Goal: Task Accomplishment & Management: Manage account settings

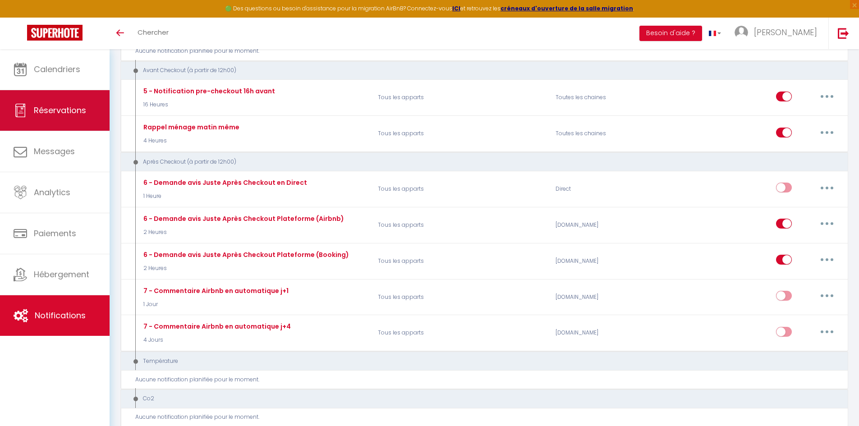
click at [62, 112] on span "Réservations" at bounding box center [60, 110] width 52 height 11
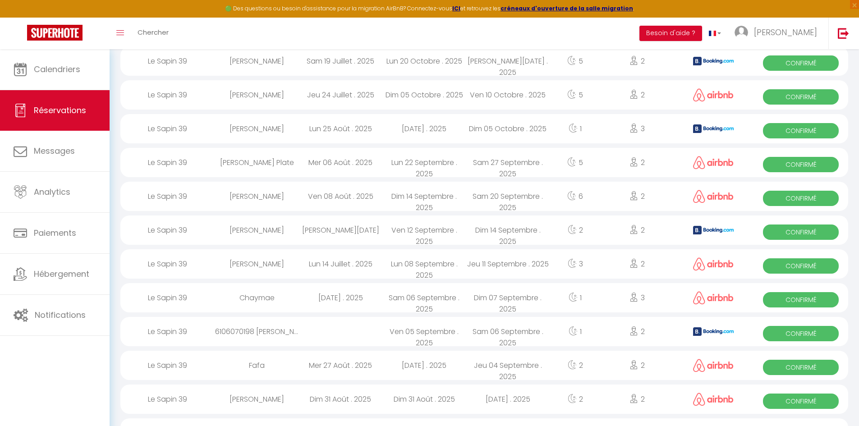
scroll to position [316, 0]
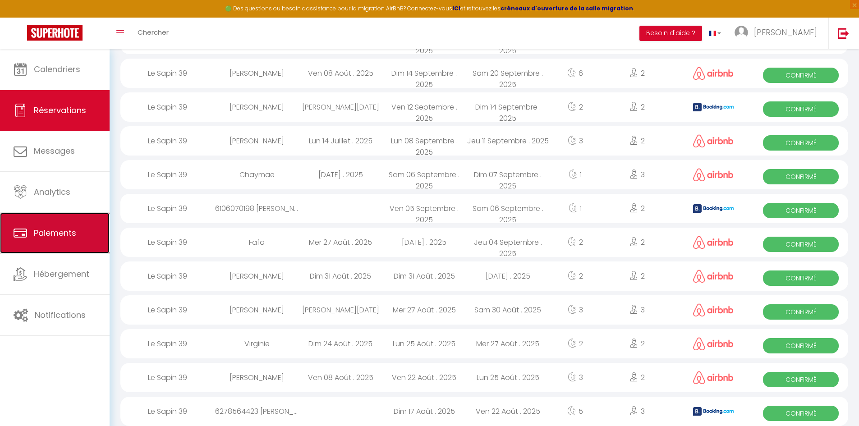
click at [60, 236] on span "Paiements" at bounding box center [55, 232] width 42 height 11
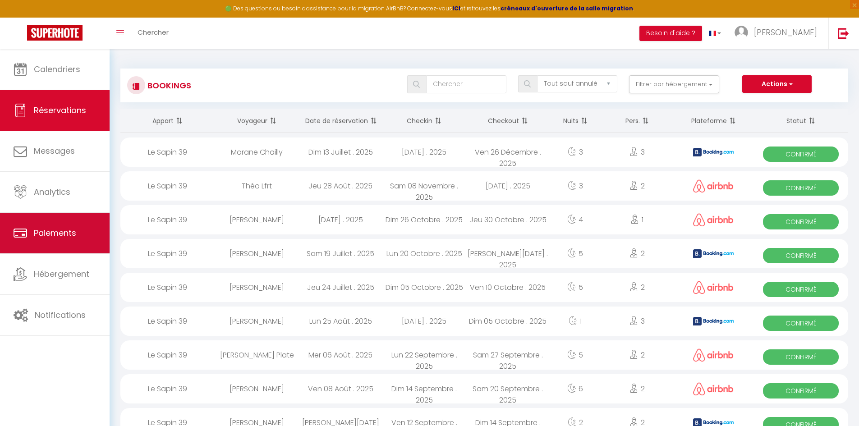
select select "2"
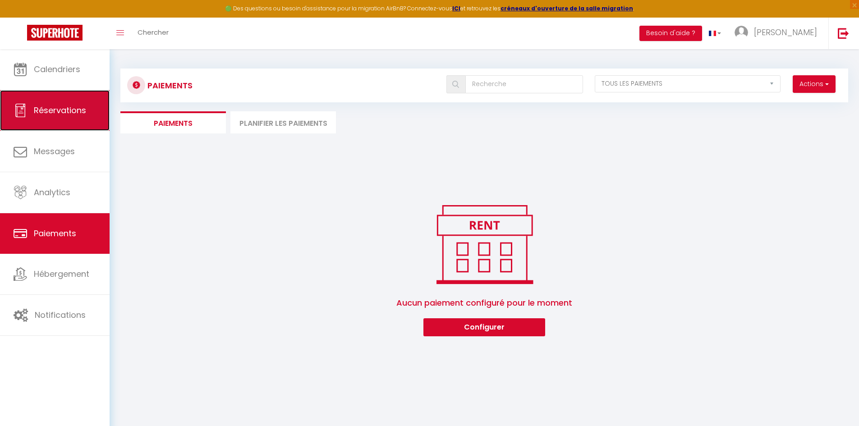
click at [61, 115] on span "Réservations" at bounding box center [60, 110] width 52 height 11
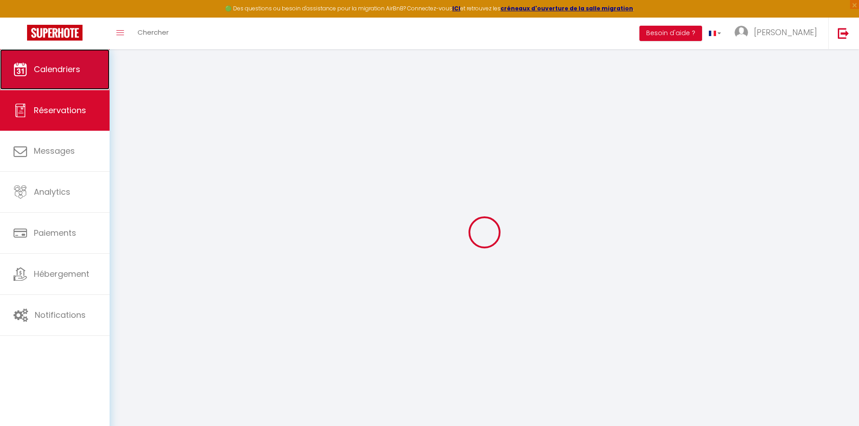
click at [60, 66] on span "Calendriers" at bounding box center [57, 69] width 46 height 11
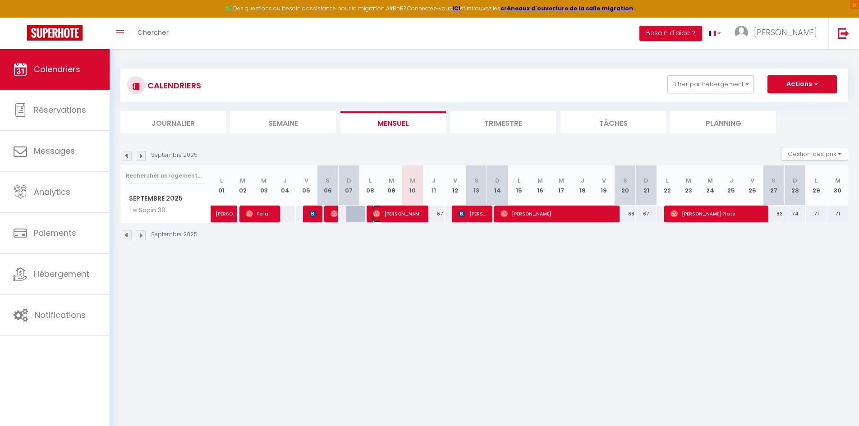
click at [387, 212] on span "[PERSON_NAME]" at bounding box center [398, 213] width 50 height 17
select select "OK"
select select "0"
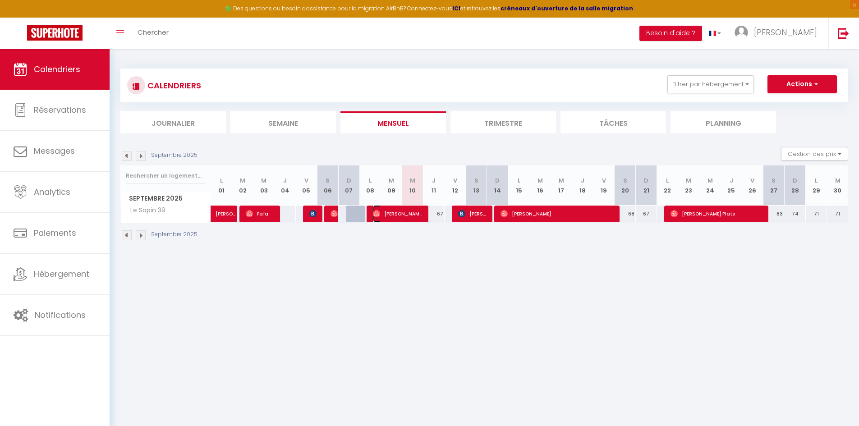
select select "1"
select select
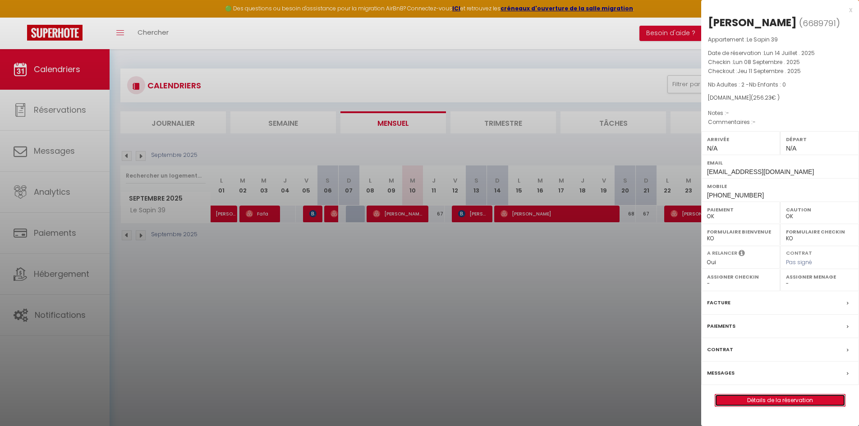
click at [758, 398] on link "Détails de la réservation" at bounding box center [780, 400] width 130 height 12
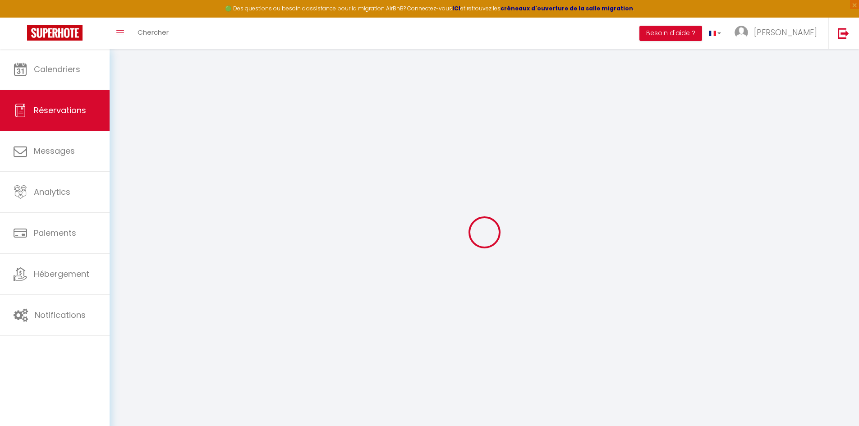
type input "[PERSON_NAME]"
type input "Lepand"
type input "[EMAIL_ADDRESS][DOMAIN_NAME]"
type input "[PHONE_NUMBER]"
select select
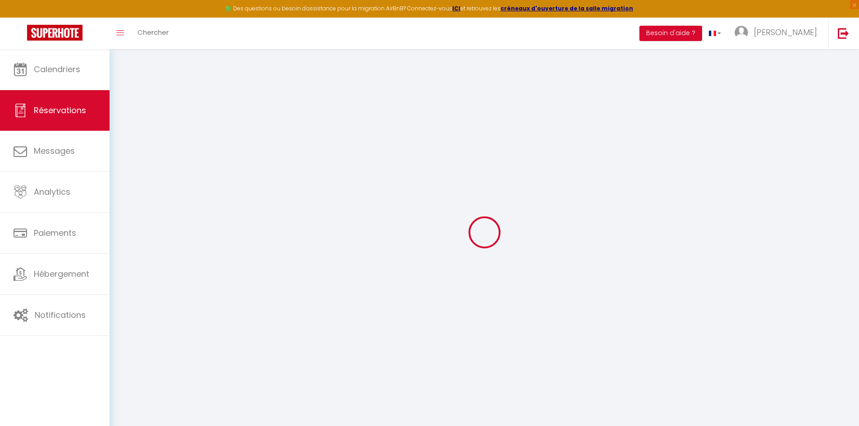
type input "44.82"
select select "76736"
select select "1"
select select
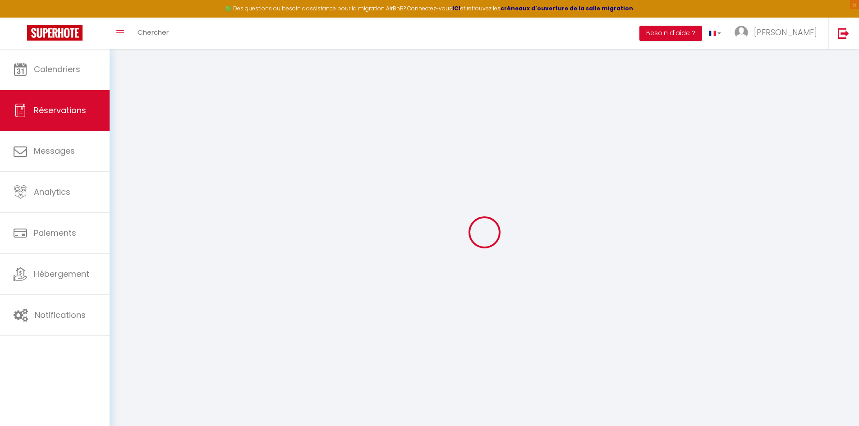
type input "2"
select select "12"
select select
type input "219"
checkbox input "false"
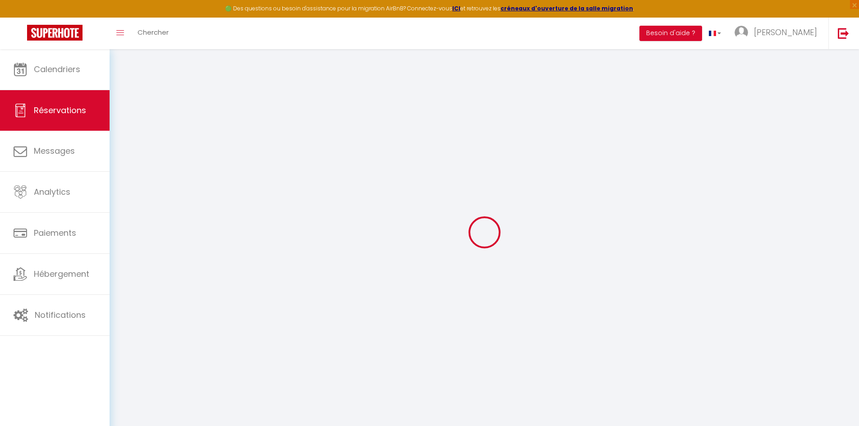
type input "0"
select select "1"
type input "0"
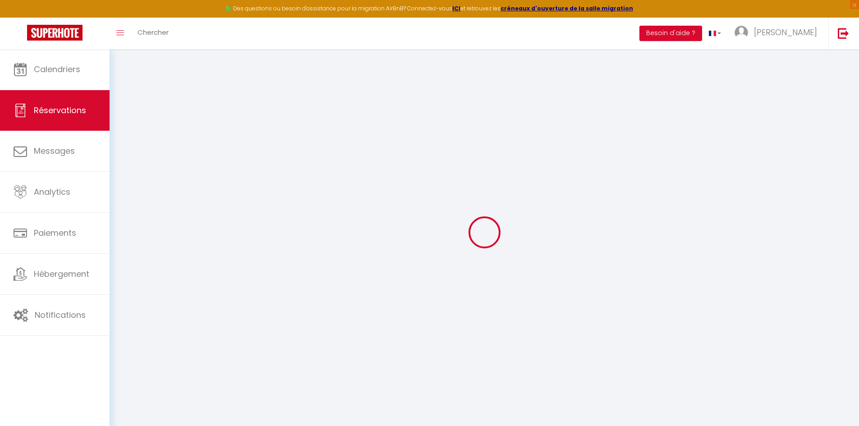
select select
select select "15"
checkbox input "false"
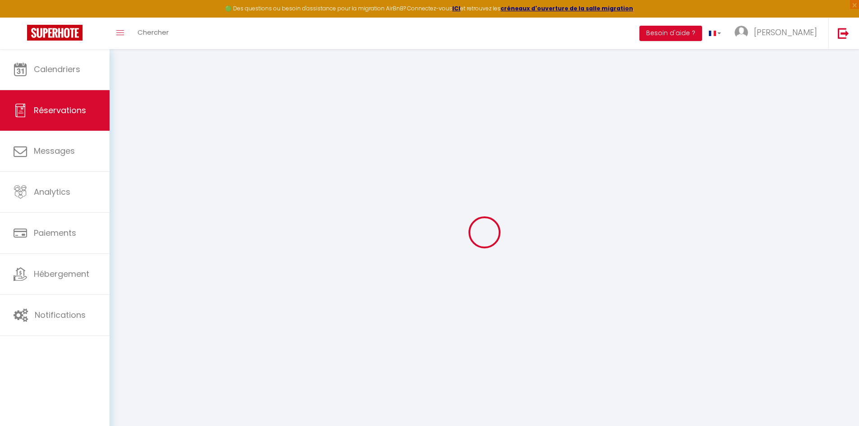
select select
checkbox input "false"
select select
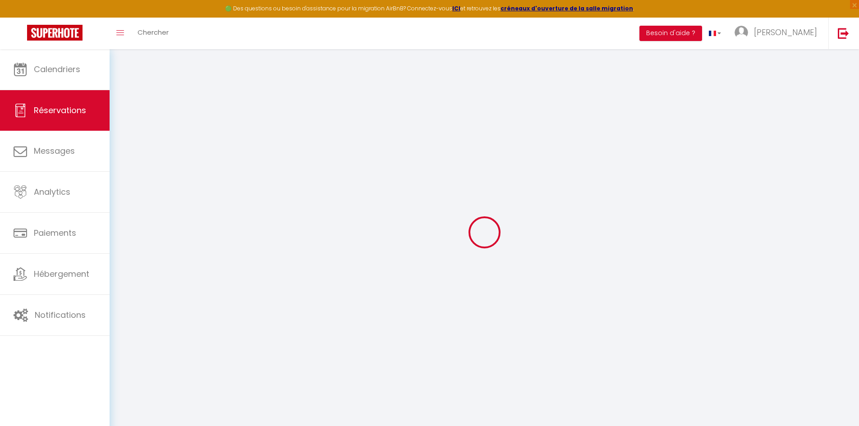
select select
checkbox input "false"
select select
type input "30"
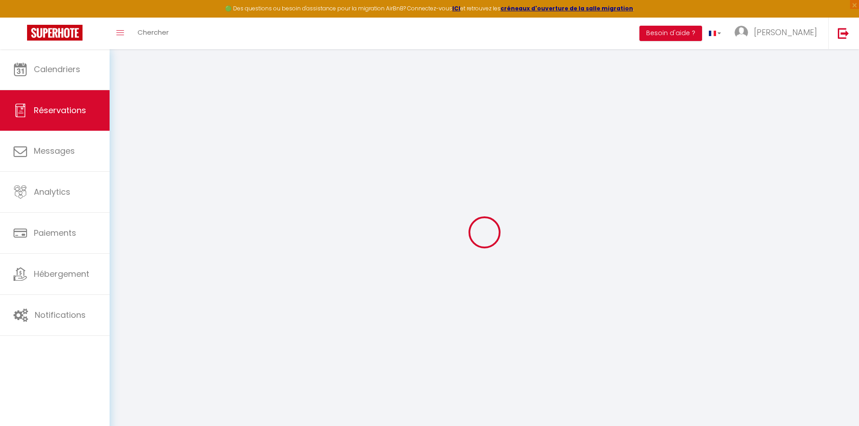
type input "7.23"
select select
checkbox input "false"
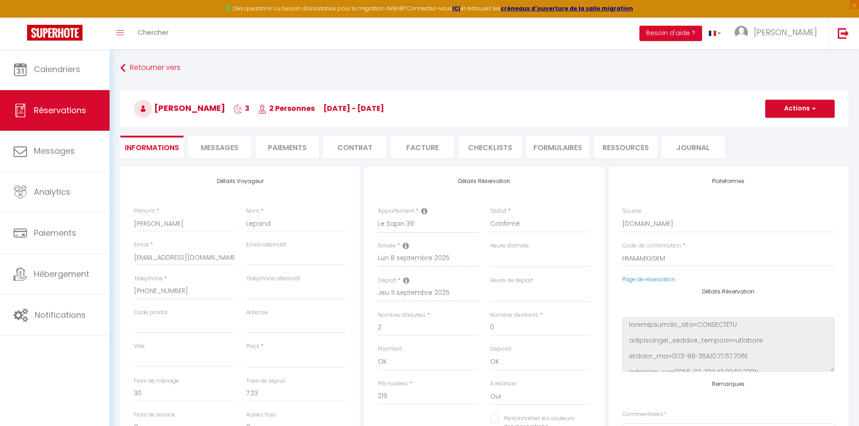
select select
checkbox input "false"
select select
click at [218, 158] on div "Retourner vers Quentin Lepand 3 2 Personnes lu 08 Sep - je 11 Sep Actions Enreg…" at bounding box center [484, 113] width 739 height 107
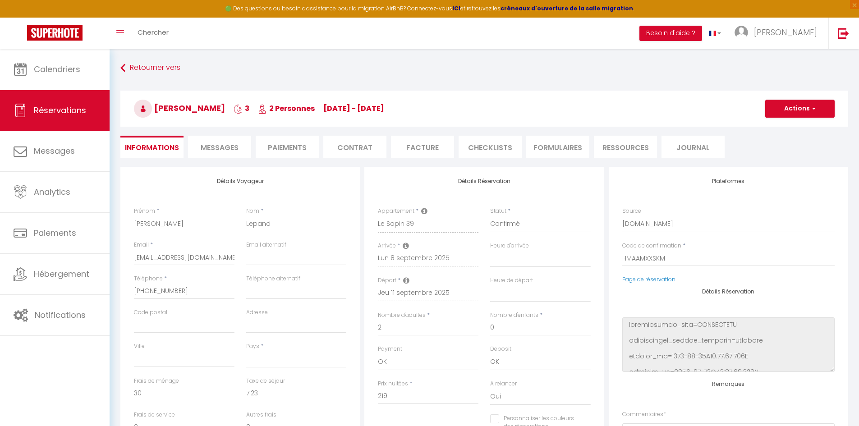
click at [217, 144] on span "Messages" at bounding box center [220, 147] width 38 height 10
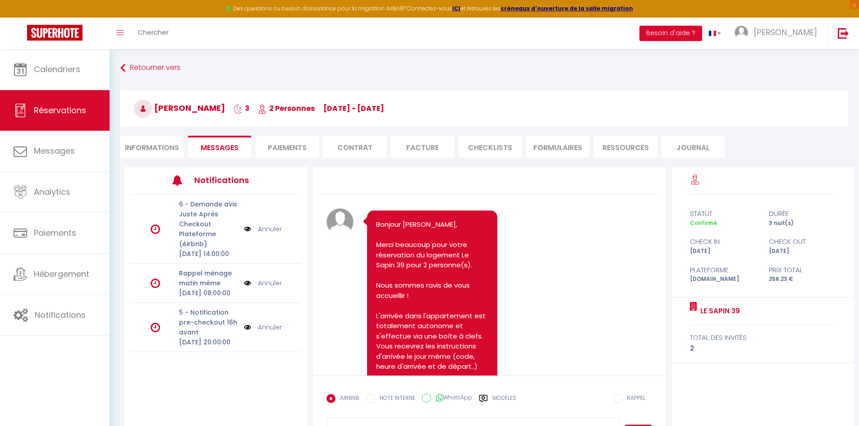
click at [285, 142] on li "Paiements" at bounding box center [287, 147] width 63 height 22
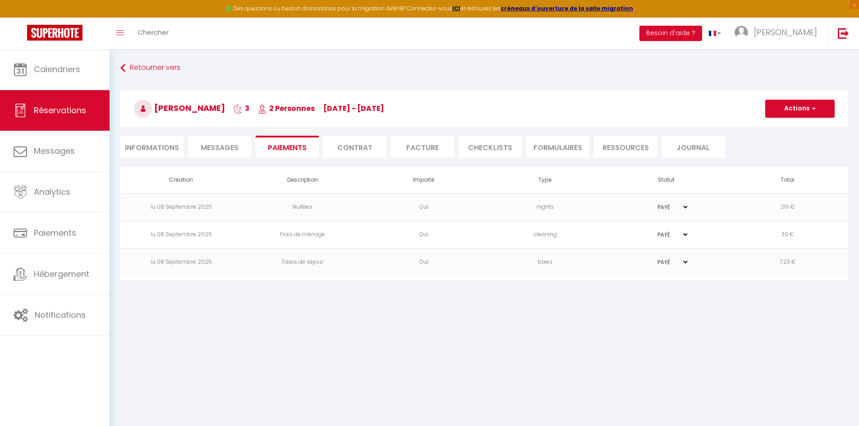
click at [227, 142] on span "Messages" at bounding box center [220, 147] width 38 height 10
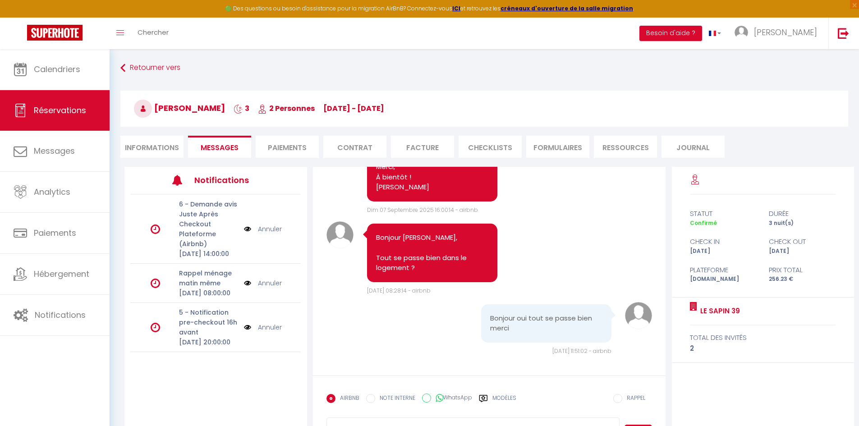
scroll to position [960, 0]
click at [702, 34] on button "Besoin d'aide ?" at bounding box center [670, 33] width 63 height 15
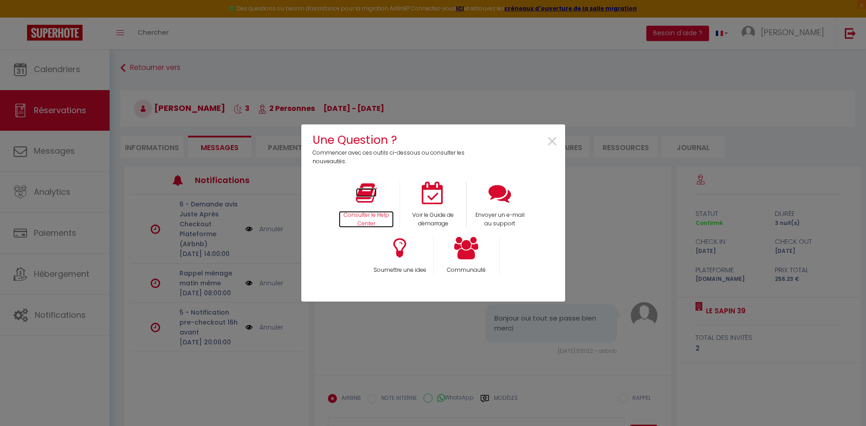
click at [366, 194] on icon at bounding box center [366, 193] width 21 height 23
click at [556, 143] on span "×" at bounding box center [552, 142] width 12 height 28
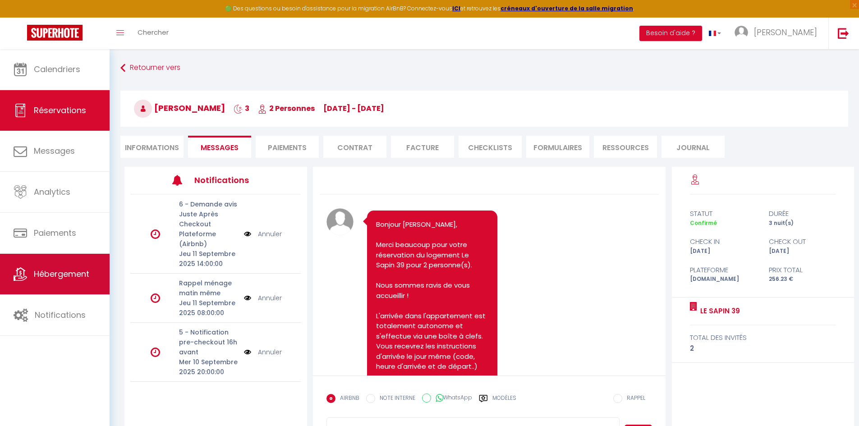
scroll to position [960, 0]
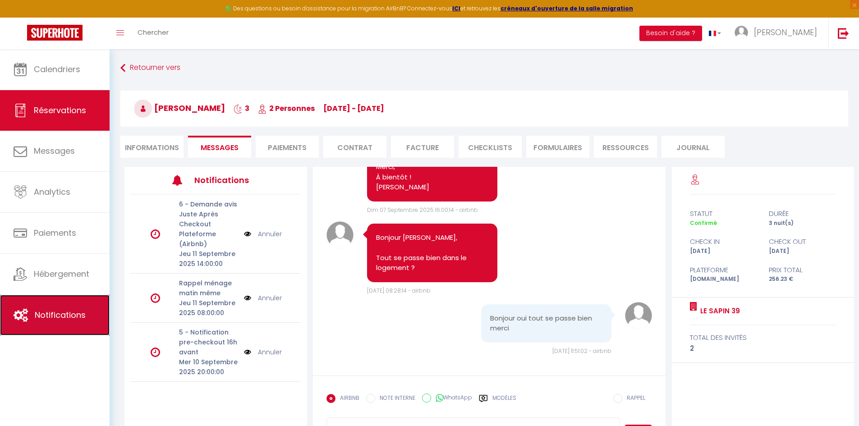
click at [60, 319] on span "Notifications" at bounding box center [60, 314] width 51 height 11
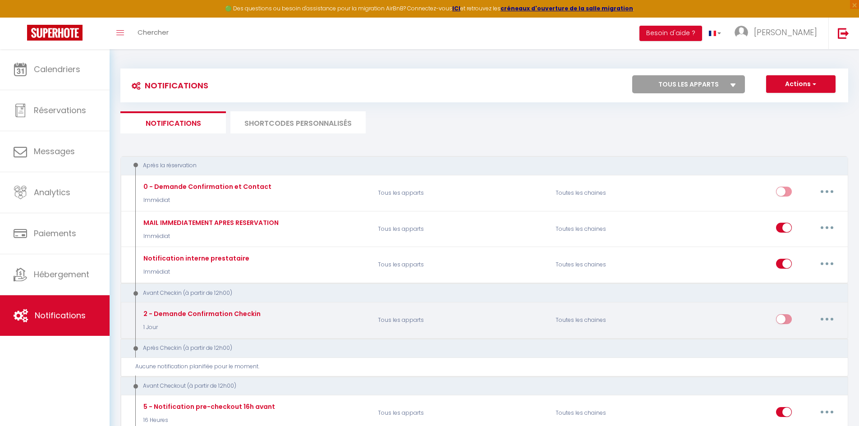
select select
checkbox input "false"
select select
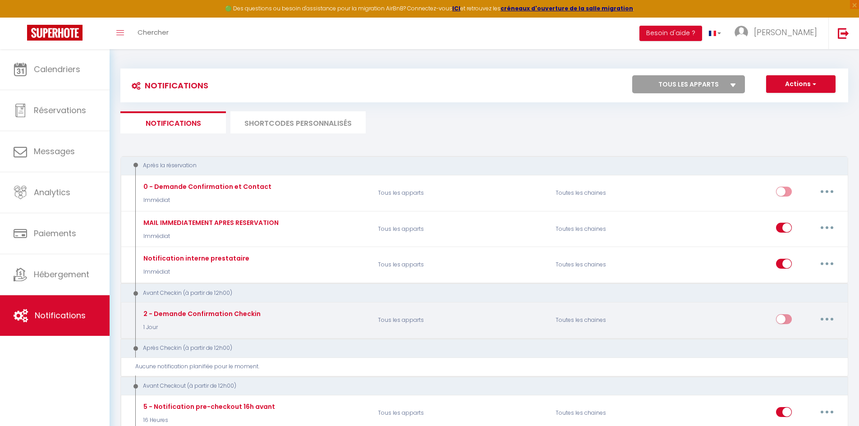
checkbox input "false"
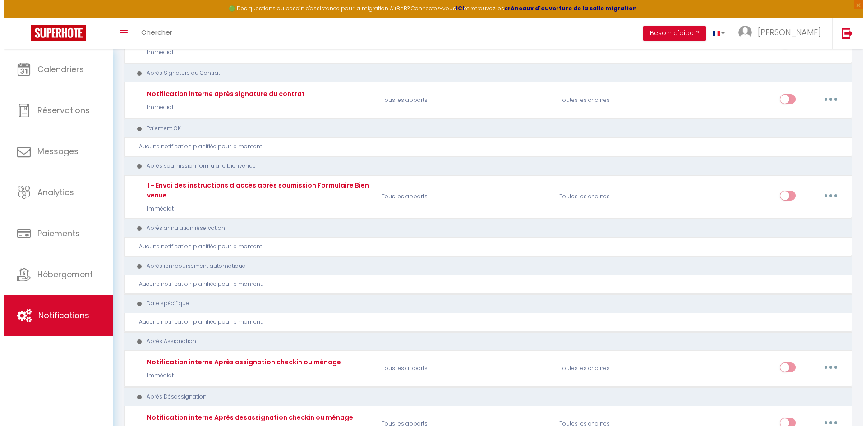
scroll to position [973, 0]
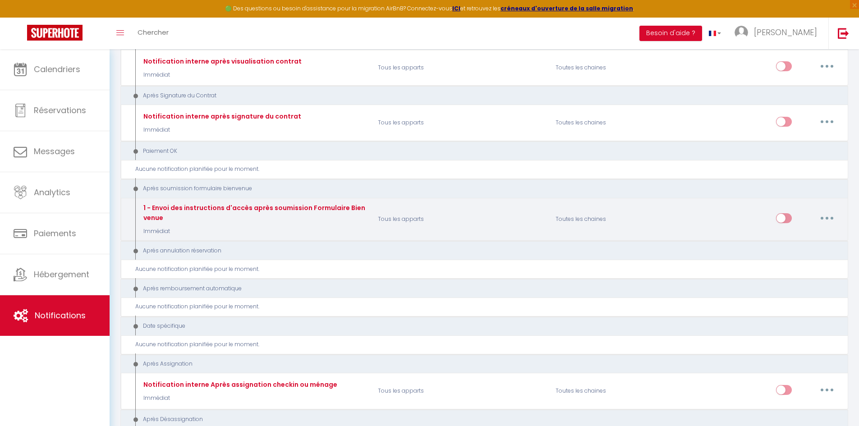
click at [822, 222] on button "button" at bounding box center [826, 218] width 25 height 14
click at [794, 242] on link "Editer" at bounding box center [803, 238] width 67 height 15
type input "1 - Envoi des instructions d'accès après soumission Formulaire Bienvenue"
select select "17"
select select "Immédiat"
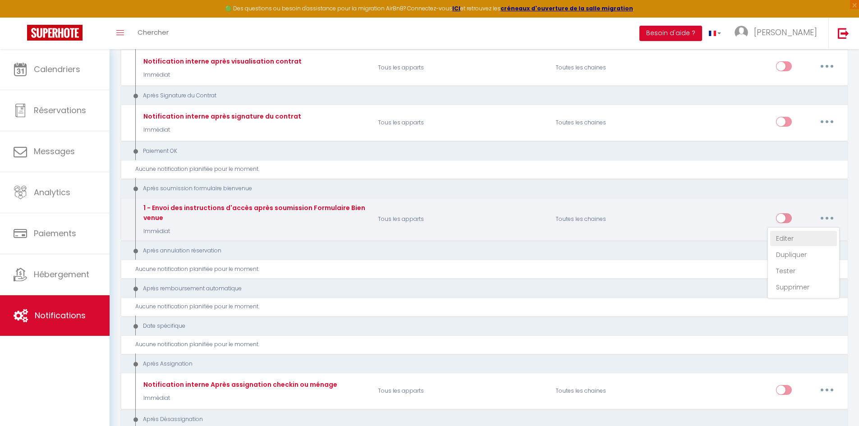
select select "if_booking_is_paid"
checkbox input "true"
checkbox input "false"
radio input "true"
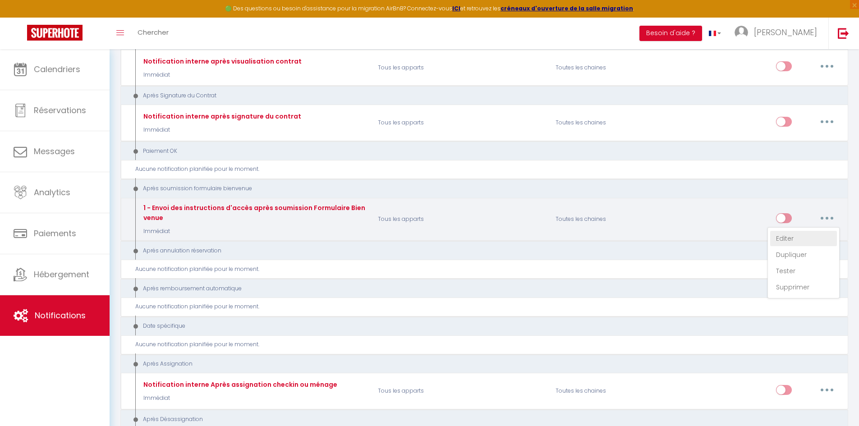
type input "Confirmation de votre réservation - [BOOKING:ID] - [GUEST:FIRST_NAME] [GUEST:LA…"
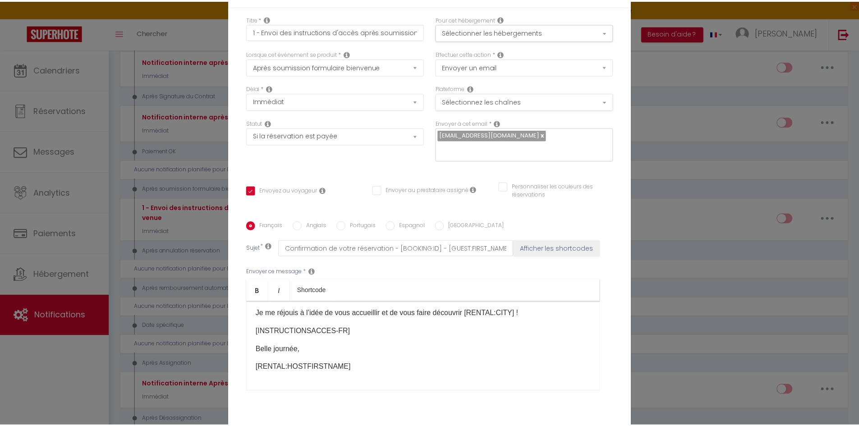
scroll to position [0, 0]
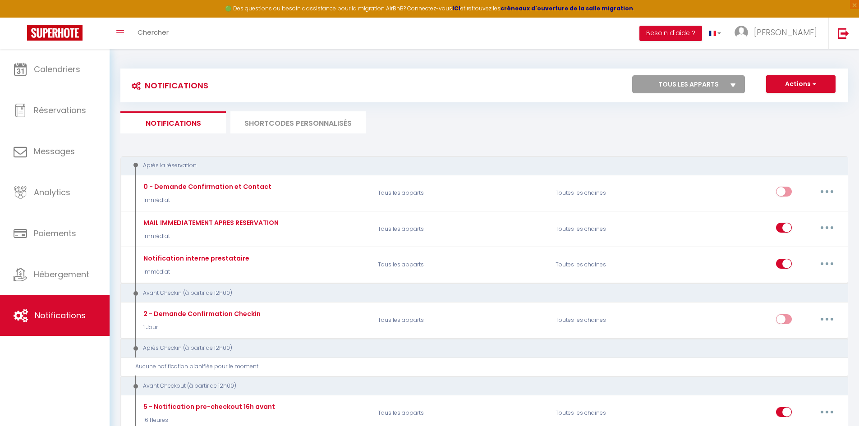
click at [284, 126] on li "SHORTCODES PERSONNALISÉS" at bounding box center [297, 122] width 135 height 22
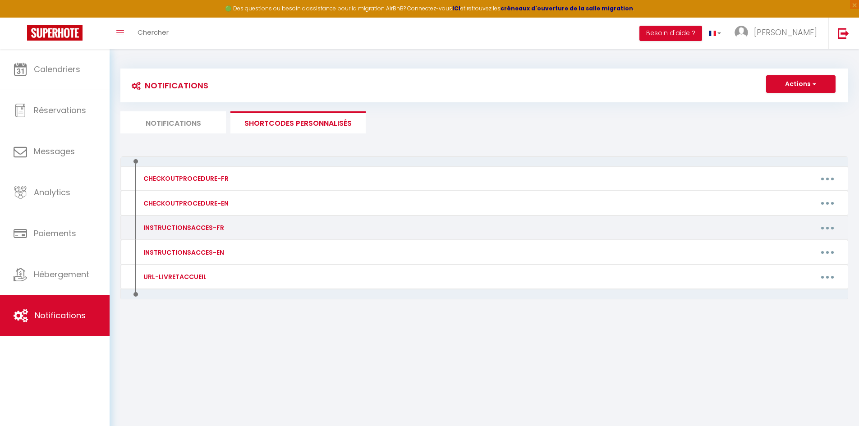
click at [826, 224] on button "button" at bounding box center [827, 227] width 25 height 14
click at [798, 249] on link "Editer" at bounding box center [803, 248] width 67 height 15
type input "INSTRUCTIONSACCES-FR"
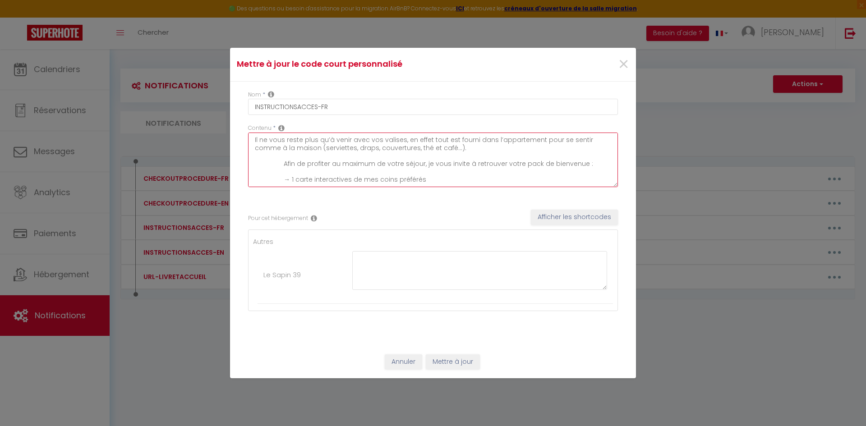
click at [348, 180] on textarea "Il ne vous reste plus qu’à venir avec vos valises, en effet tout est fourni dan…" at bounding box center [433, 160] width 370 height 55
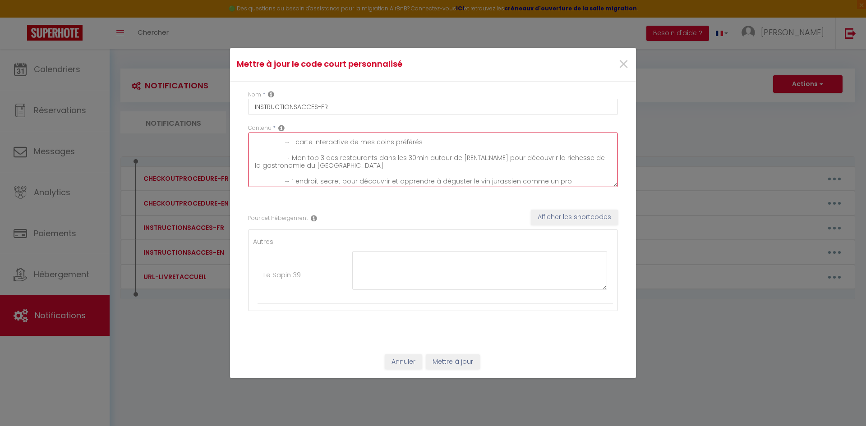
scroll to position [41, 0]
click at [321, 153] on textarea "Il ne vous reste plus qu’à venir avec vos valises, en effet tout est fourni dan…" at bounding box center [433, 160] width 370 height 55
click at [382, 167] on textarea "Il ne vous reste plus qu’à venir avec vos valises, en effet tout est fourni dan…" at bounding box center [433, 160] width 370 height 55
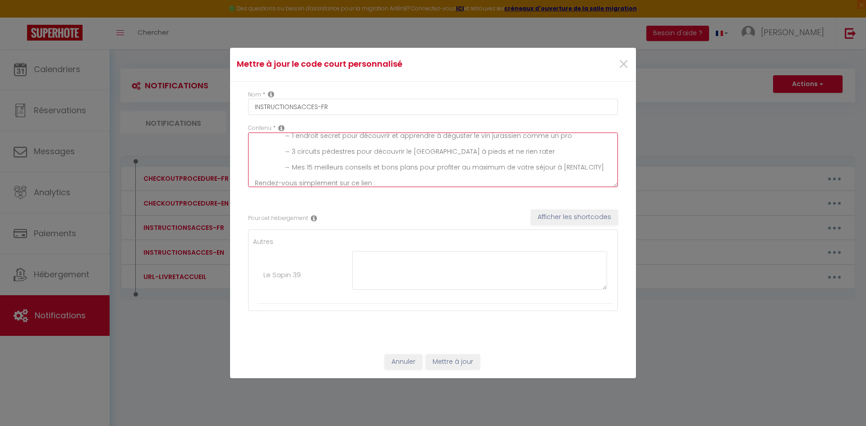
scroll to position [87, 0]
click at [392, 182] on textarea "Il ne vous reste plus qu’à venir avec vos valises, en effet tout est fourni dan…" at bounding box center [433, 160] width 370 height 55
click at [420, 183] on textarea "Il ne vous reste plus qu’à venir avec vos valises, en effet tout est fourni dan…" at bounding box center [433, 160] width 370 height 55
drag, startPoint x: 392, startPoint y: 179, endPoint x: 233, endPoint y: 181, distance: 159.6
click at [233, 181] on div "Nom * INSTRUCTIONSACCES-FR Contenu * Il ne vous reste plus qu’à venir avec vos …" at bounding box center [433, 214] width 406 height 264
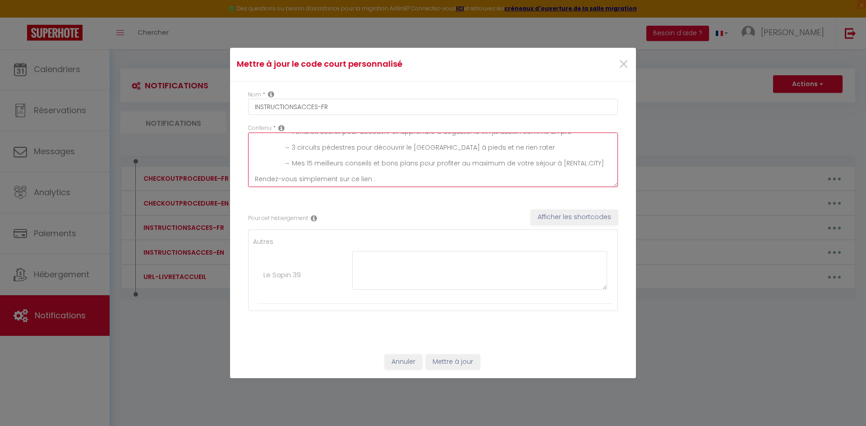
click at [392, 179] on textarea "Il ne vous reste plus qu’à venir avec vos valises, en effet tout est fourni dan…" at bounding box center [433, 160] width 370 height 55
click at [388, 179] on textarea "Il ne vous reste plus qu’à venir avec vos valises, en effet tout est fourni dan…" at bounding box center [433, 160] width 370 height 55
paste textarea "[URL][DOMAIN_NAME]"
type textarea "Il ne vous reste plus qu’à venir avec vos valises, en effet tout est fourni dan…"
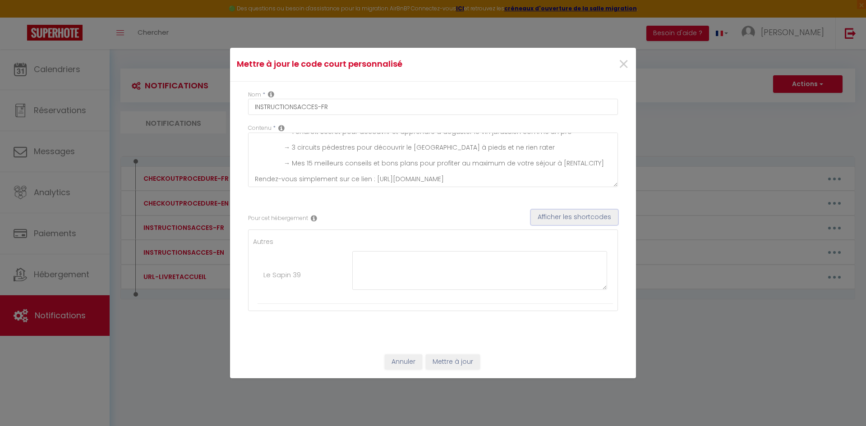
click at [550, 221] on button "Afficher les shortcodes" at bounding box center [574, 217] width 87 height 15
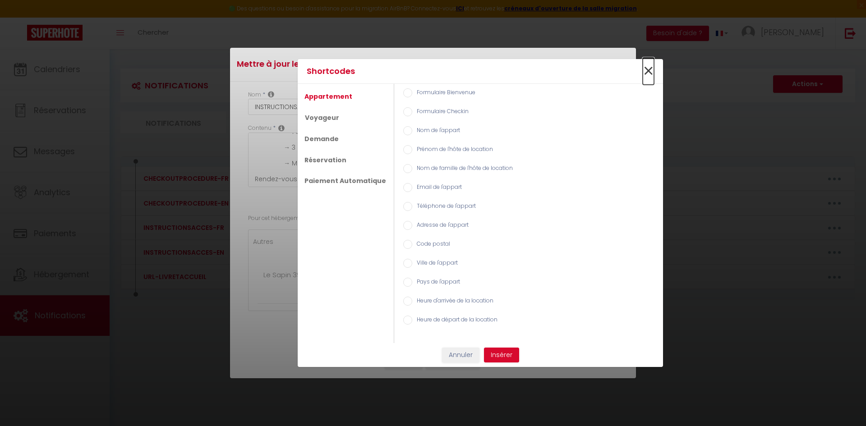
click at [651, 69] on span "×" at bounding box center [647, 71] width 11 height 27
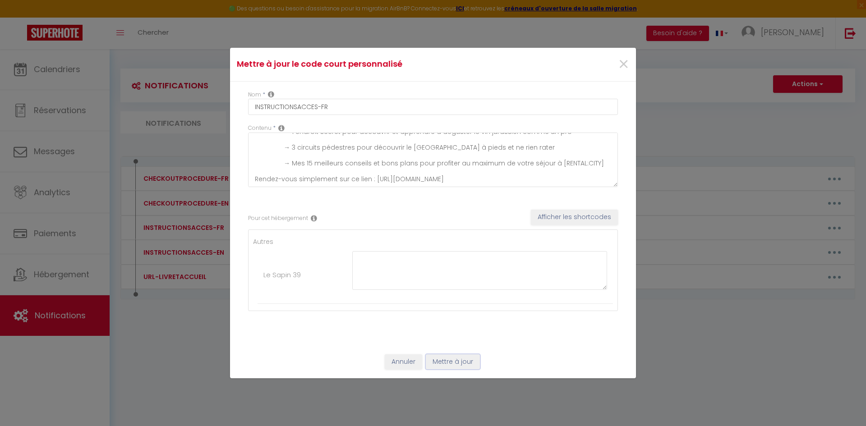
click at [459, 365] on button "Mettre à jour" at bounding box center [453, 361] width 54 height 15
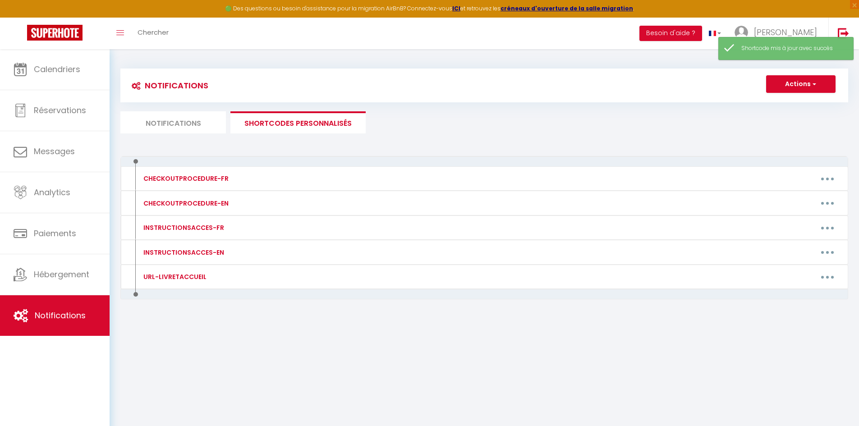
click at [160, 117] on li "Notifications" at bounding box center [172, 122] width 105 height 22
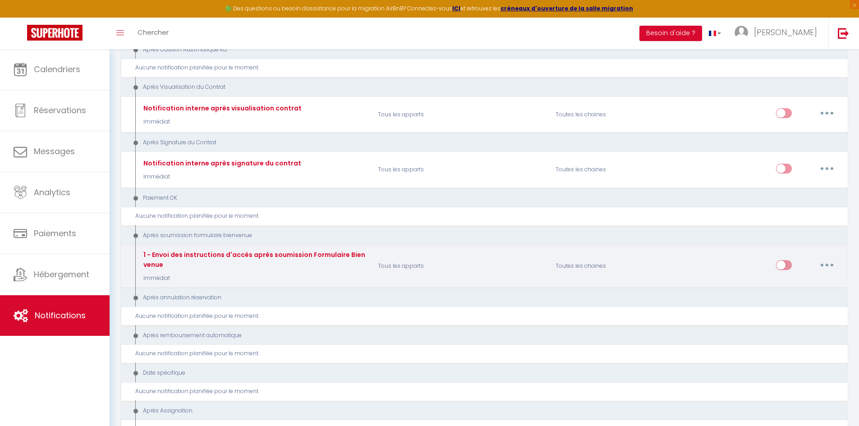
scroll to position [928, 0]
click at [788, 266] on input "checkbox" at bounding box center [784, 265] width 16 height 14
checkbox input "true"
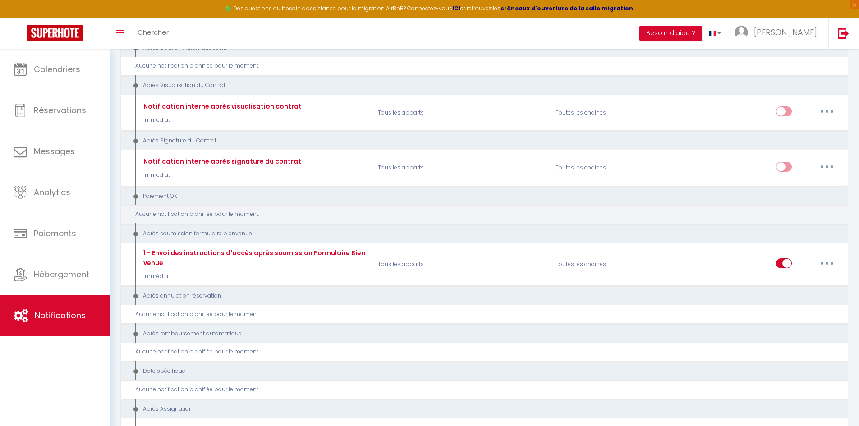
scroll to position [883, 0]
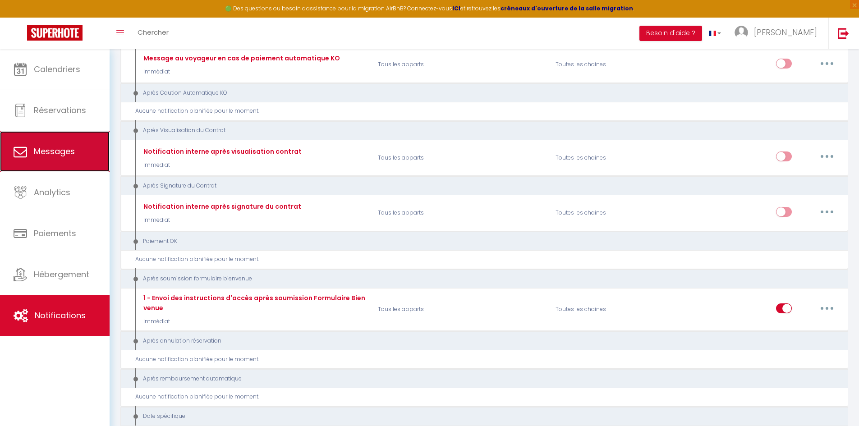
click at [65, 151] on span "Messages" at bounding box center [54, 151] width 41 height 11
select select "message"
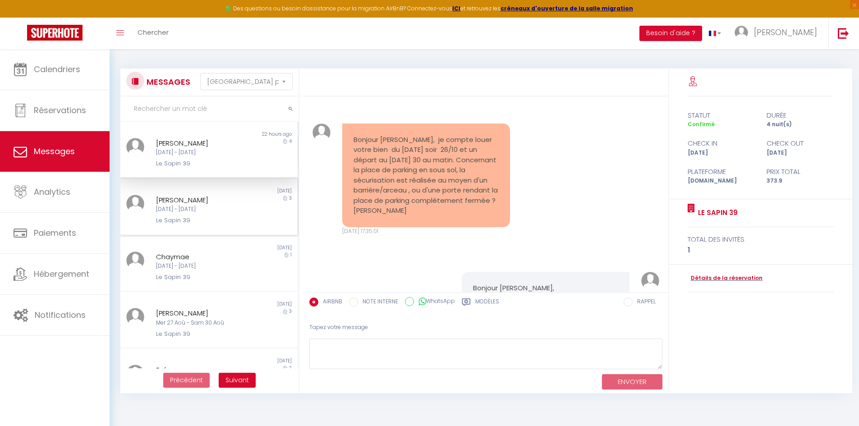
scroll to position [902, 0]
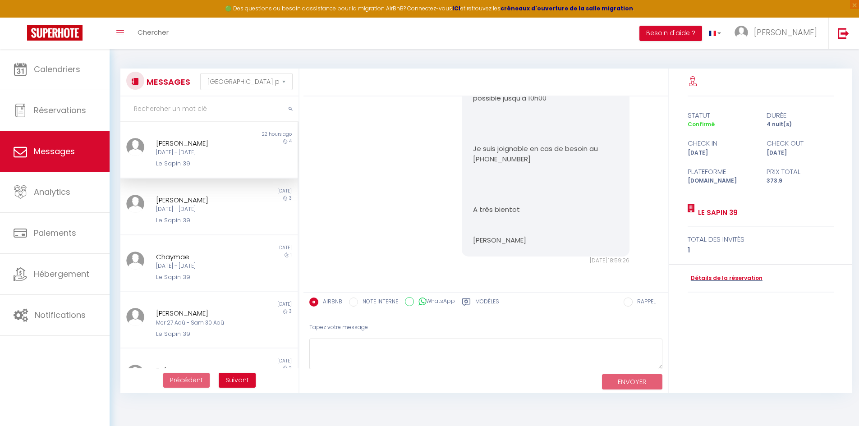
click at [196, 147] on div "[PERSON_NAME]" at bounding box center [202, 143] width 92 height 11
click at [733, 160] on div "Plateforme Prix total [DOMAIN_NAME] 373.9" at bounding box center [760, 171] width 147 height 28
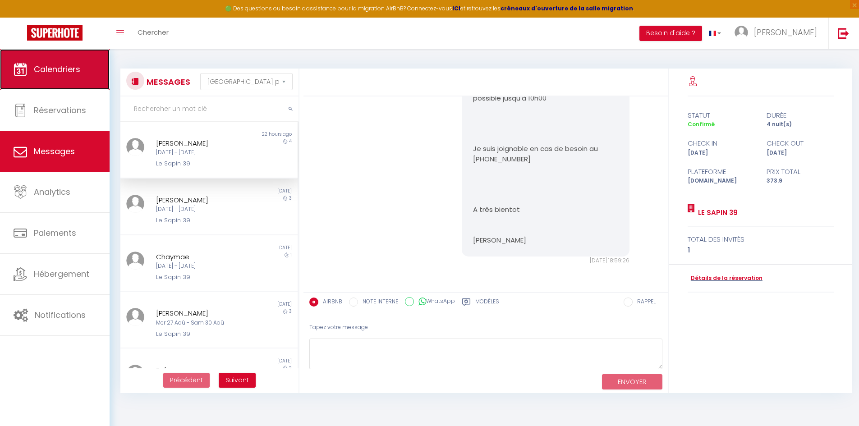
click at [45, 74] on span "Calendriers" at bounding box center [57, 69] width 46 height 11
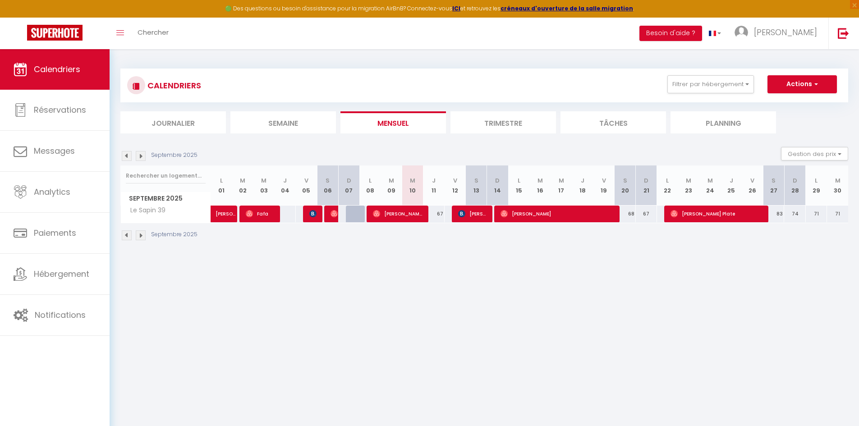
click at [380, 320] on body "🟢 Des questions ou besoin d'assistance pour la migration AirBnB? Connectez-vous…" at bounding box center [429, 262] width 859 height 426
click at [197, 305] on body "🟢 Des questions ou besoin d'assistance pour la migration AirBnB? Connectez-vous…" at bounding box center [429, 262] width 859 height 426
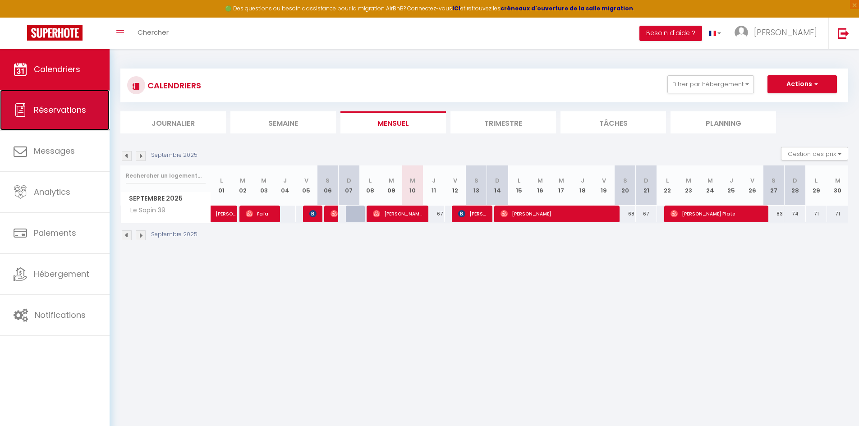
click at [68, 111] on span "Réservations" at bounding box center [60, 109] width 52 height 11
select select "not_cancelled"
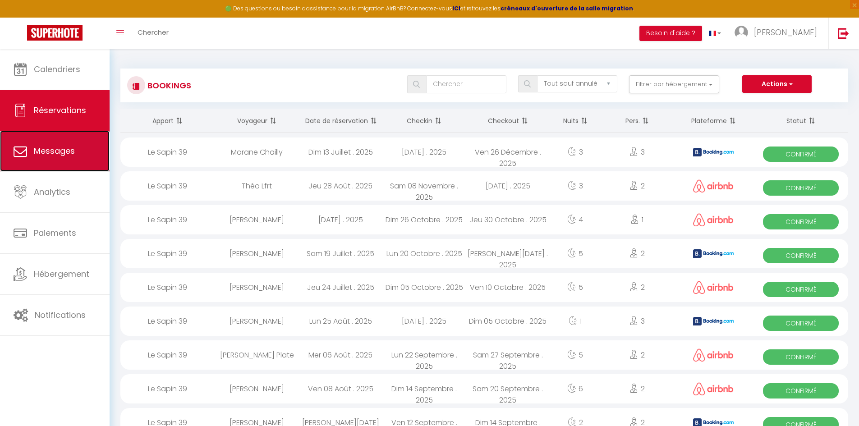
click at [54, 151] on span "Messages" at bounding box center [54, 150] width 41 height 11
select select "message"
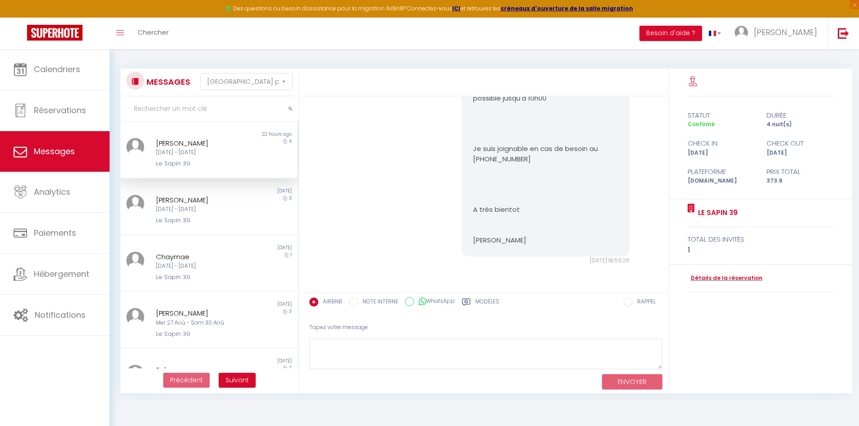
scroll to position [902, 0]
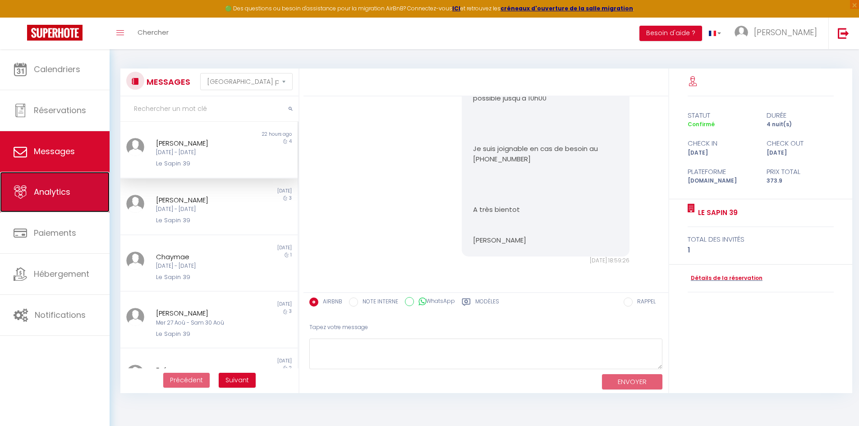
click at [56, 196] on span "Analytics" at bounding box center [52, 191] width 37 height 11
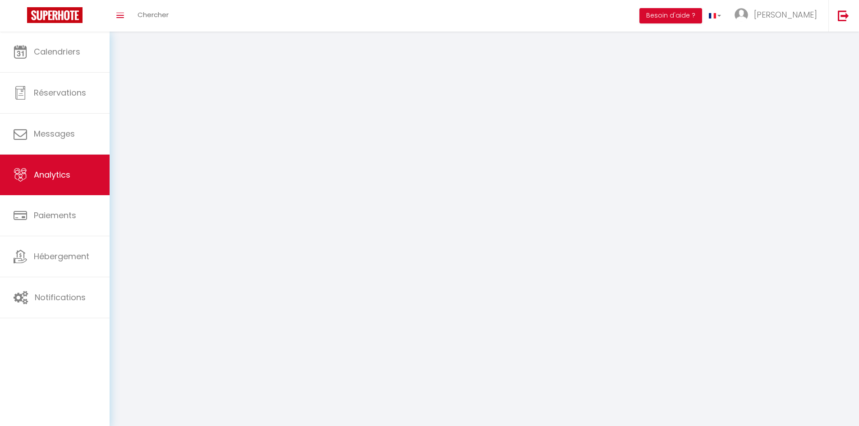
select select "2025"
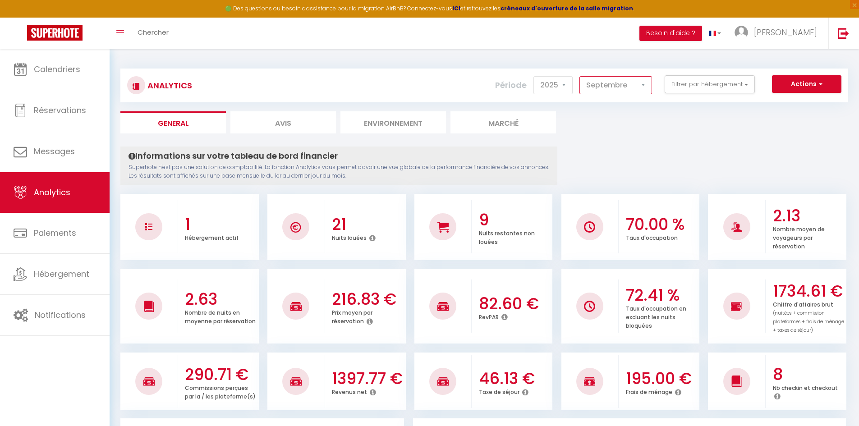
click at [613, 87] on select "[PERSON_NAME] Mars Avril Mai Juin Juillet Août Septembre Octobre Novembre Décem…" at bounding box center [615, 85] width 73 height 18
click at [580, 76] on select "[PERSON_NAME] Mars Avril Mai Juin Juillet Août Septembre Octobre Novembre Décem…" at bounding box center [615, 85] width 73 height 18
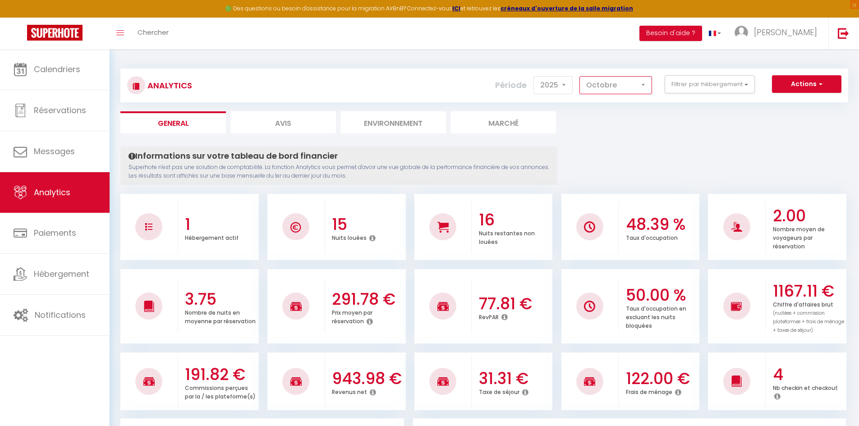
drag, startPoint x: 605, startPoint y: 86, endPoint x: 607, endPoint y: 92, distance: 5.7
click at [605, 86] on select "[PERSON_NAME] Mars Avril Mai Juin Juillet Août Septembre Octobre Novembre Décem…" at bounding box center [615, 85] width 73 height 18
click at [580, 76] on select "[PERSON_NAME] Mars Avril Mai Juin Juillet Août Septembre Octobre Novembre Décem…" at bounding box center [615, 85] width 73 height 18
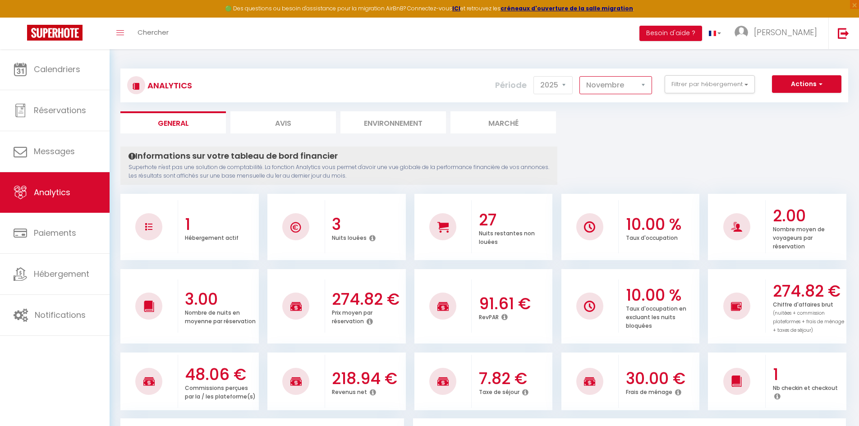
click at [617, 84] on select "[PERSON_NAME] Mars Avril Mai Juin Juillet Août Septembre Octobre Novembre Décem…" at bounding box center [615, 85] width 73 height 18
click at [580, 76] on select "[PERSON_NAME] Mars Avril Mai Juin Juillet Août Septembre Octobre Novembre Décem…" at bounding box center [615, 85] width 73 height 18
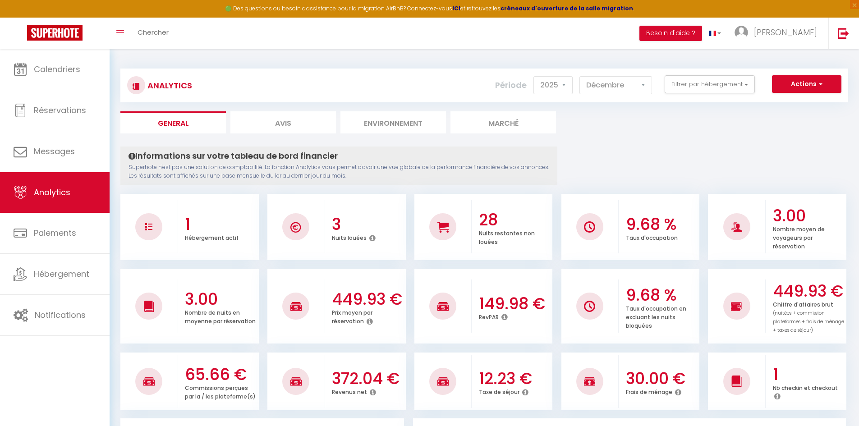
click at [602, 88] on select "[PERSON_NAME] Mars Avril Mai Juin Juillet Août Septembre Octobre Novembre Décem…" at bounding box center [615, 85] width 73 height 18
click at [580, 76] on select "[PERSON_NAME] Mars Avril Mai Juin Juillet Août Septembre Octobre Novembre Décem…" at bounding box center [615, 85] width 73 height 18
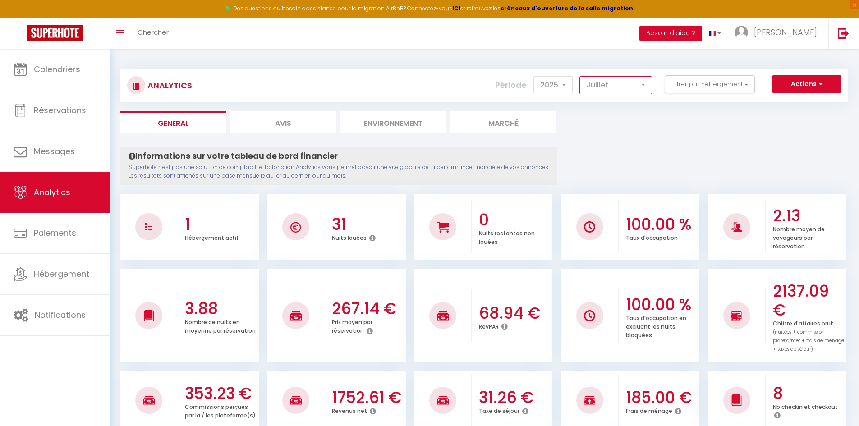
click at [617, 88] on select "[PERSON_NAME] Mars Avril Mai Juin Juillet Août Septembre Octobre Novembre Décem…" at bounding box center [615, 85] width 73 height 18
click at [580, 76] on select "[PERSON_NAME] Mars Avril Mai Juin Juillet Août Septembre Octobre Novembre Décem…" at bounding box center [615, 85] width 73 height 18
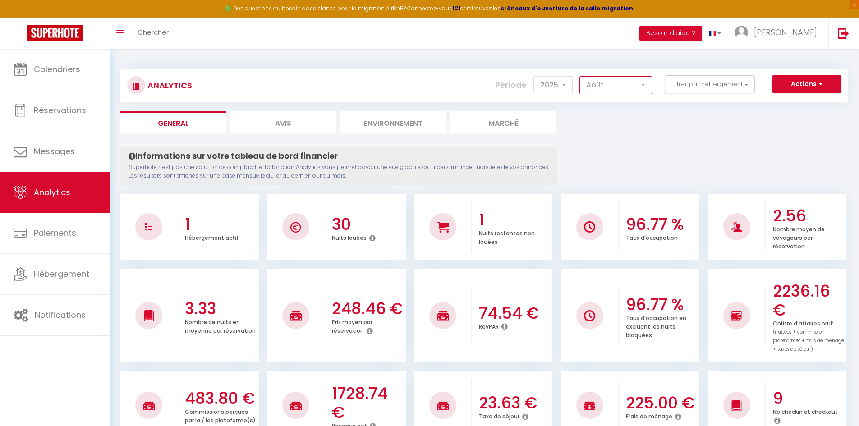
click at [619, 89] on select "[PERSON_NAME] Mars Avril Mai Juin Juillet Août Septembre Octobre Novembre Décem…" at bounding box center [615, 85] width 73 height 18
click at [580, 76] on select "[PERSON_NAME] Mars Avril Mai Juin Juillet Août Septembre Octobre Novembre Décem…" at bounding box center [615, 85] width 73 height 18
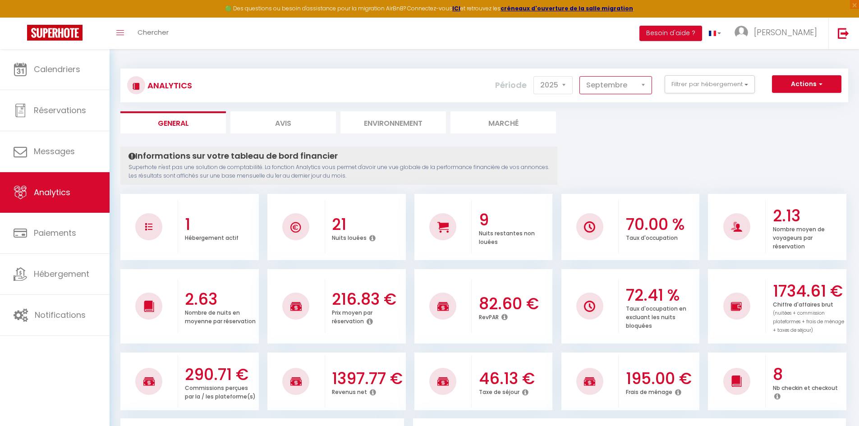
click at [624, 84] on select "[PERSON_NAME] Mars Avril Mai Juin Juillet Août Septembre Octobre Novembre Décem…" at bounding box center [615, 85] width 73 height 18
click at [580, 76] on select "[PERSON_NAME] Mars Avril Mai Juin Juillet Août Septembre Octobre Novembre Décem…" at bounding box center [615, 85] width 73 height 18
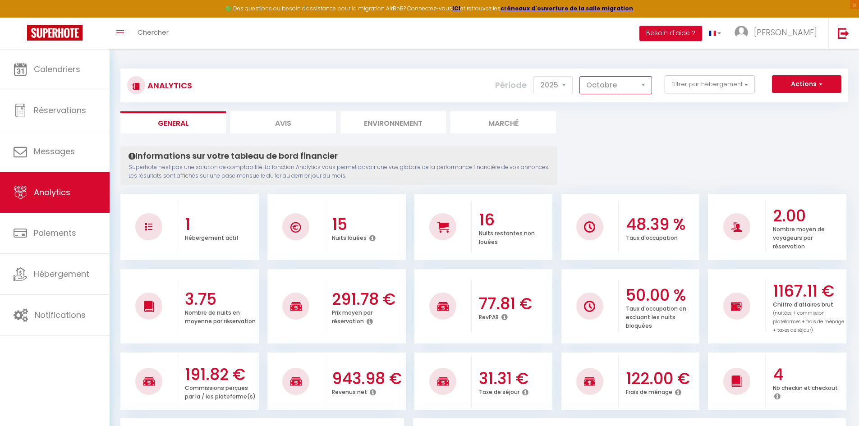
click at [618, 88] on select "[PERSON_NAME] Mars Avril Mai Juin Juillet Août Septembre Octobre Novembre Décem…" at bounding box center [615, 85] width 73 height 18
click at [580, 76] on select "[PERSON_NAME] Mars Avril Mai Juin Juillet Août Septembre Octobre Novembre Décem…" at bounding box center [615, 85] width 73 height 18
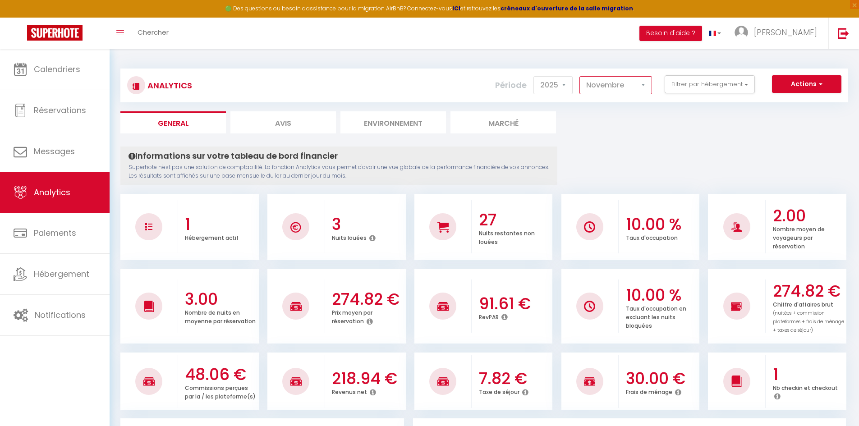
click at [614, 90] on select "[PERSON_NAME] Mars Avril Mai Juin Juillet Août Septembre Octobre Novembre Décem…" at bounding box center [615, 85] width 73 height 18
select select "12"
click at [580, 76] on select "[PERSON_NAME] Mars Avril Mai Juin Juillet Août Septembre Octobre Novembre Décem…" at bounding box center [615, 85] width 73 height 18
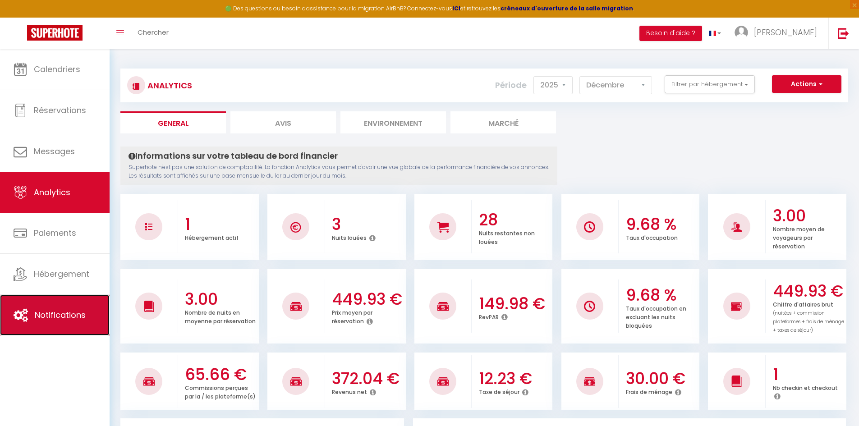
click at [33, 320] on link "Notifications" at bounding box center [55, 315] width 110 height 41
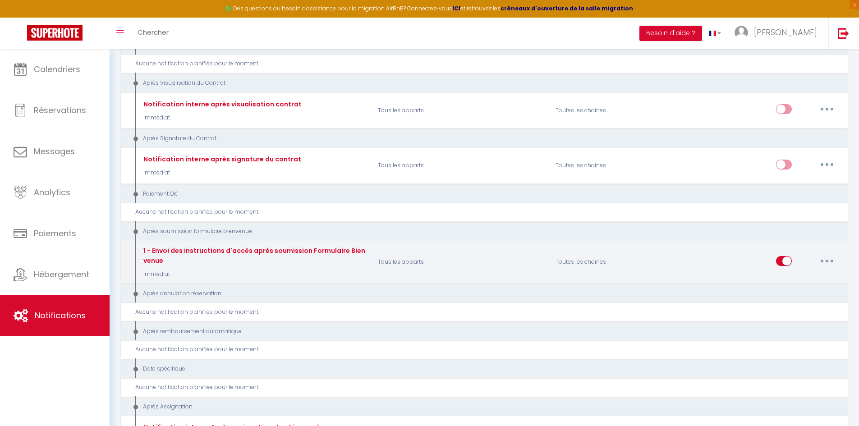
scroll to position [947, 0]
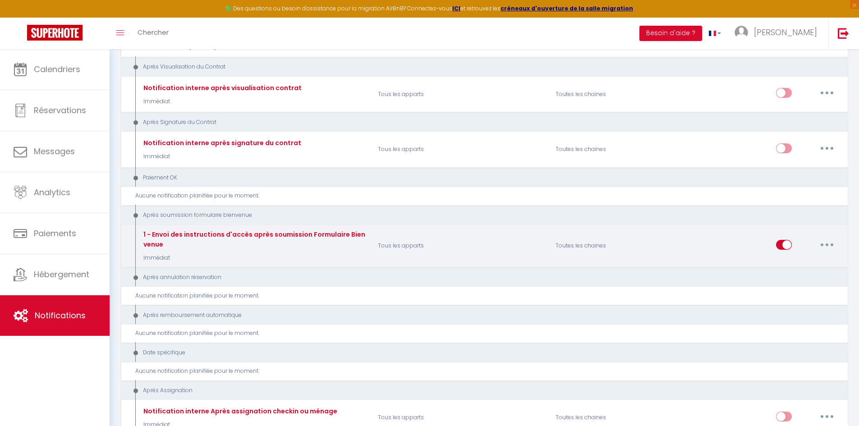
click at [824, 247] on button "button" at bounding box center [826, 245] width 25 height 14
click at [797, 268] on link "Editer" at bounding box center [803, 264] width 67 height 15
type input "1 - Envoi des instructions d'accès après soumission Formulaire Bienvenue"
select select "17"
select select "Immédiat"
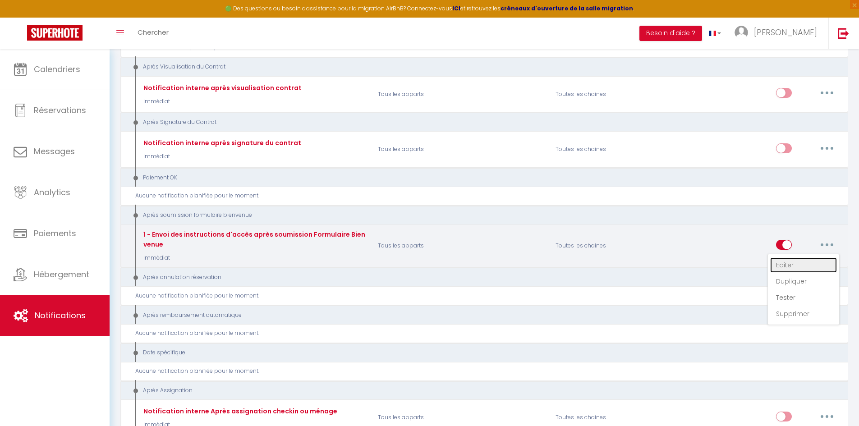
select select "if_booking_is_paid"
checkbox input "true"
checkbox input "false"
radio input "true"
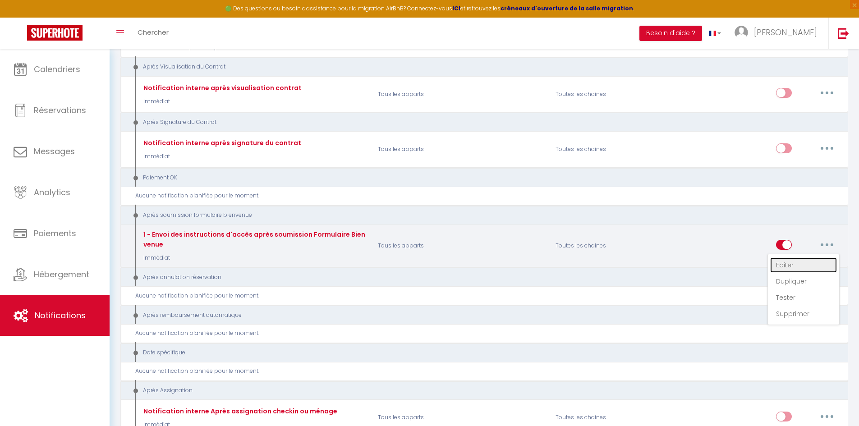
type input "Confirmation de votre réservation - [BOOKING:ID] - [GUEST:FIRST_NAME] [GUEST:LA…"
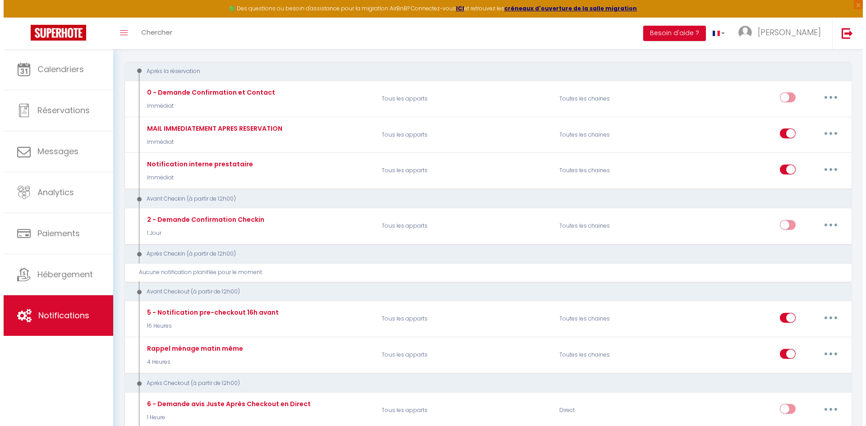
scroll to position [0, 0]
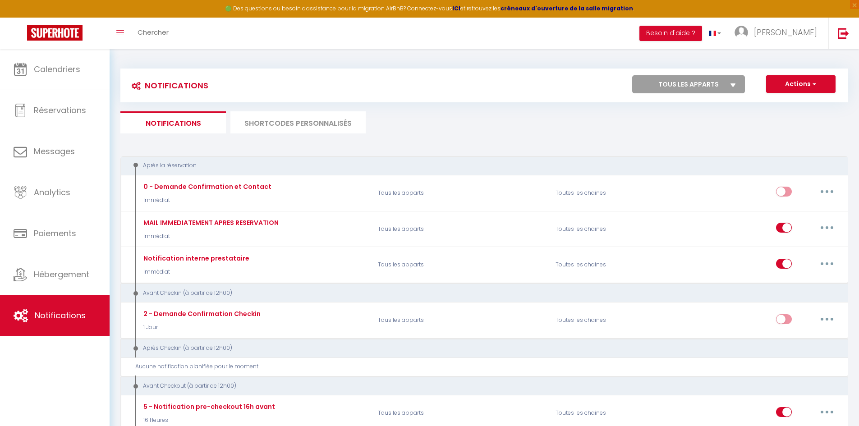
click at [292, 127] on li "SHORTCODES PERSONNALISÉS" at bounding box center [297, 122] width 135 height 22
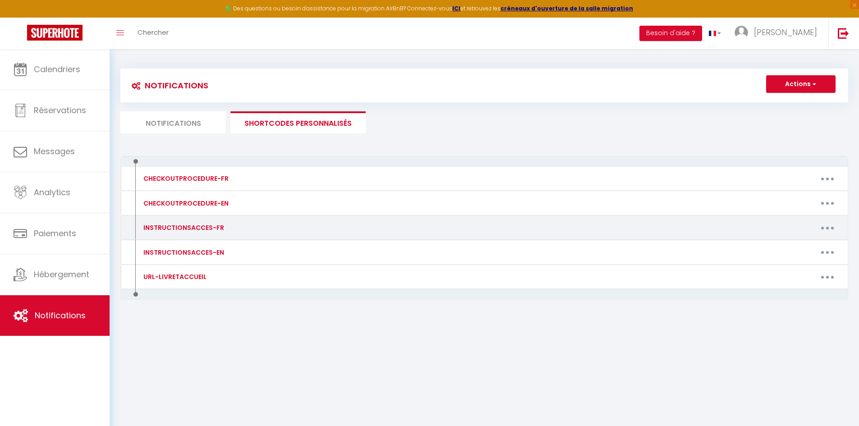
click at [826, 226] on button "button" at bounding box center [827, 227] width 25 height 14
click at [797, 247] on link "Editer" at bounding box center [803, 248] width 67 height 15
type input "INSTRUCTIONSACCES-FR"
type textarea "Il ne vous reste plus qu’à venir avec vos valises, en effet tout est fourni dan…"
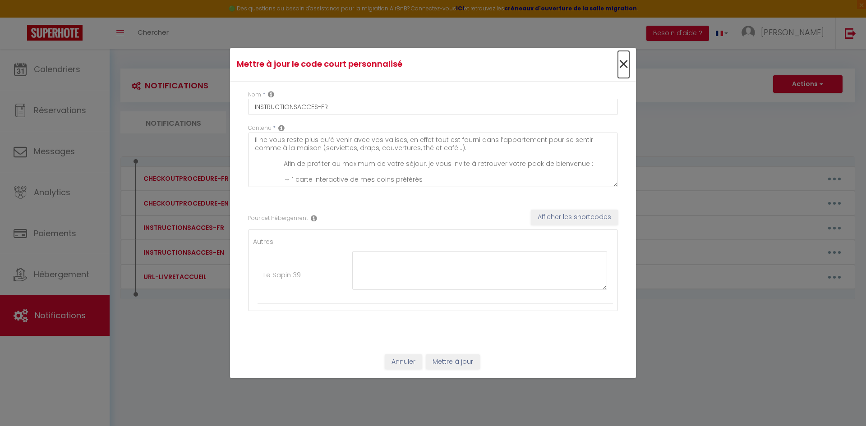
click at [624, 64] on span "×" at bounding box center [623, 64] width 11 height 27
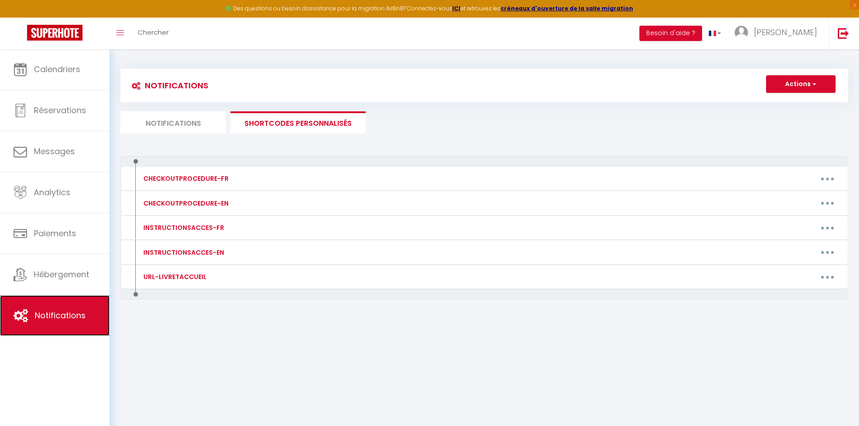
click at [58, 307] on link "Notifications" at bounding box center [55, 315] width 110 height 41
click at [167, 109] on div "Notifications Actions Nouvelle Notification Exporter Importer Tous les apparts …" at bounding box center [484, 101] width 728 height 65
click at [168, 120] on li "Notifications" at bounding box center [172, 122] width 105 height 22
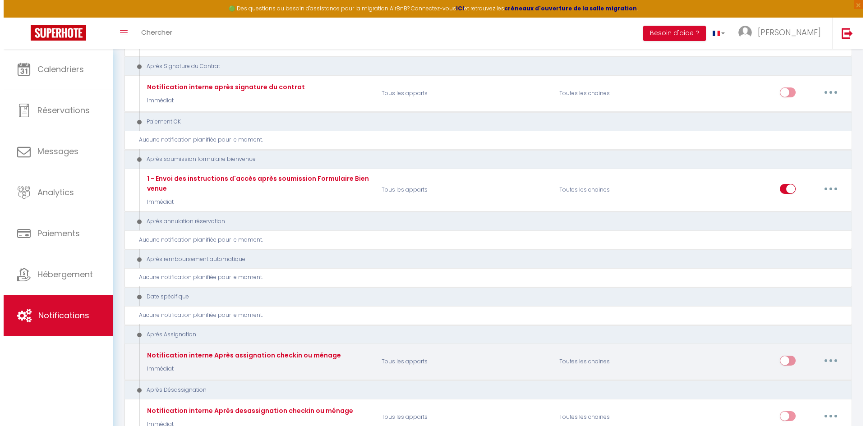
scroll to position [1082, 0]
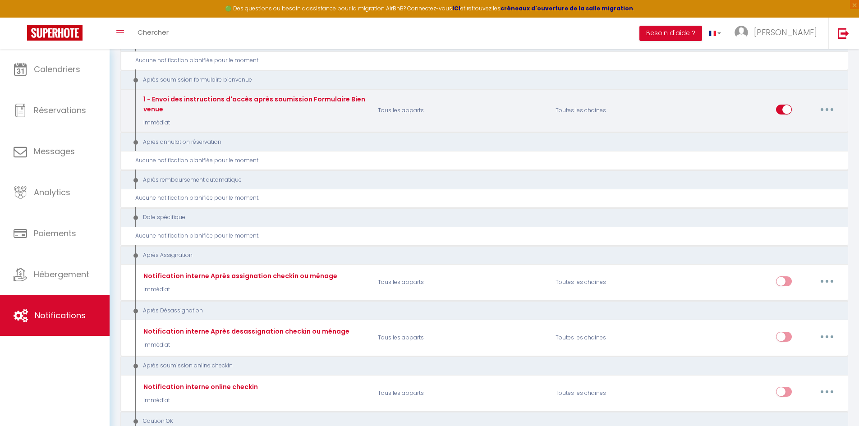
click at [821, 111] on button "button" at bounding box center [826, 109] width 25 height 14
click at [809, 129] on link "Editer" at bounding box center [803, 129] width 67 height 15
checkbox input "true"
checkbox input "false"
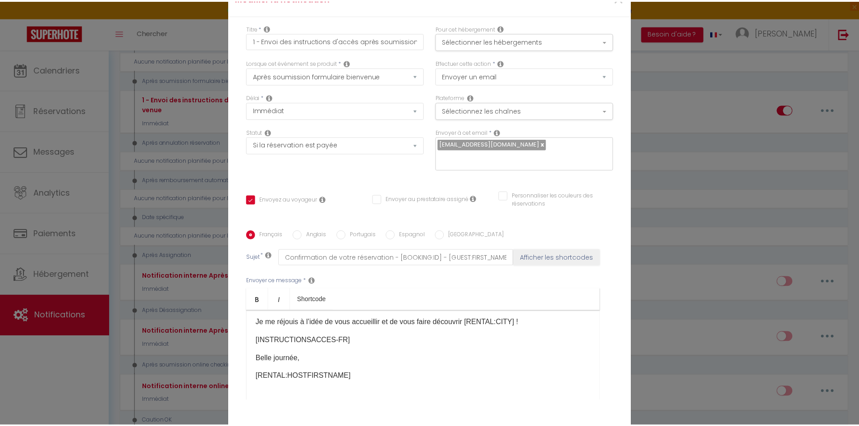
scroll to position [0, 0]
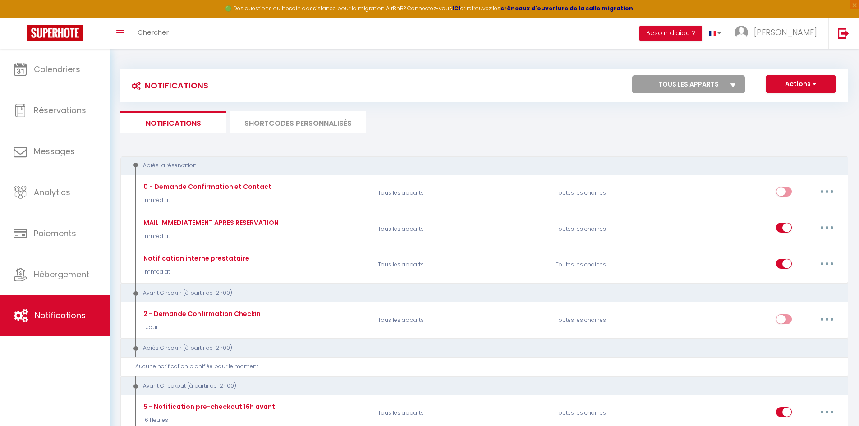
click at [278, 115] on li "SHORTCODES PERSONNALISÉS" at bounding box center [297, 122] width 135 height 22
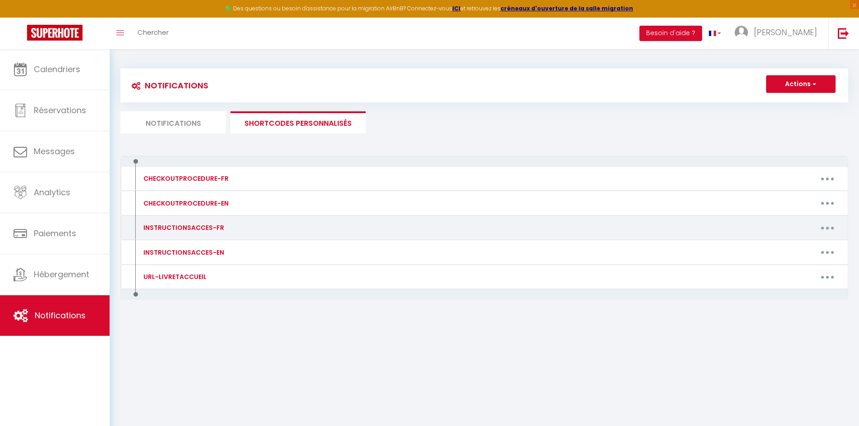
click at [826, 228] on icon "button" at bounding box center [827, 228] width 3 height 3
click at [808, 249] on link "Editer" at bounding box center [803, 248] width 67 height 15
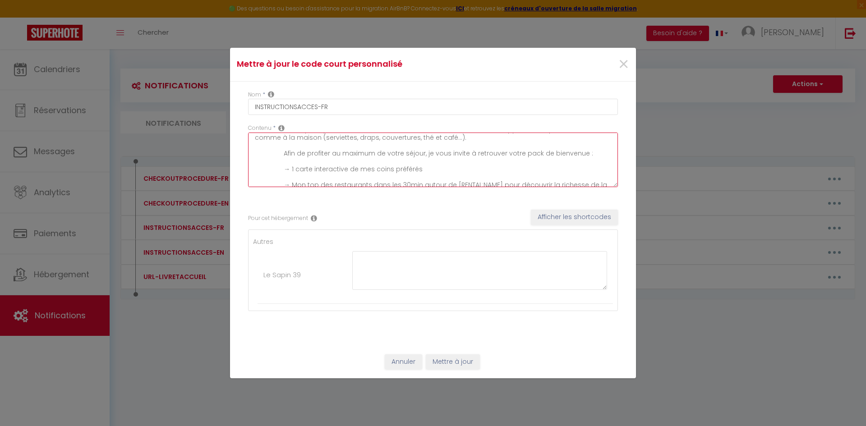
scroll to position [14, 0]
click at [427, 165] on textarea "Il ne vous reste plus qu’à venir avec vos valises, en effet tout est fourni dan…" at bounding box center [433, 160] width 370 height 55
paste textarea "[URL][DOMAIN_NAME]"
click at [348, 155] on textarea "Il ne vous reste plus qu’à venir avec vos valises, en effet tout est fourni dan…" at bounding box center [433, 160] width 370 height 55
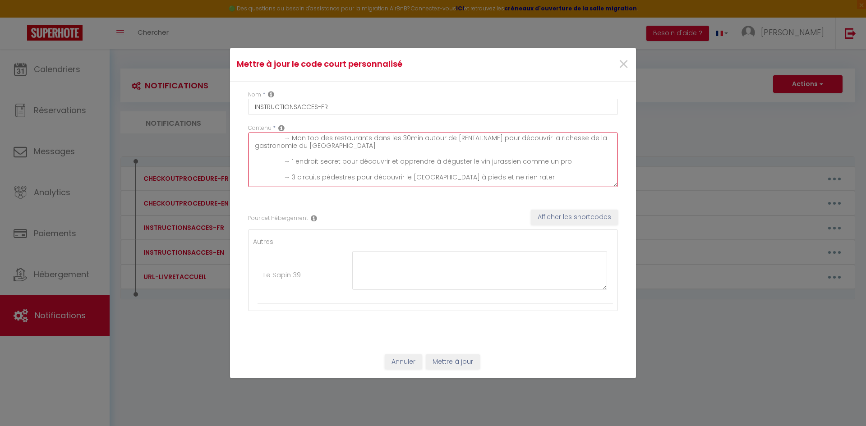
scroll to position [69, 0]
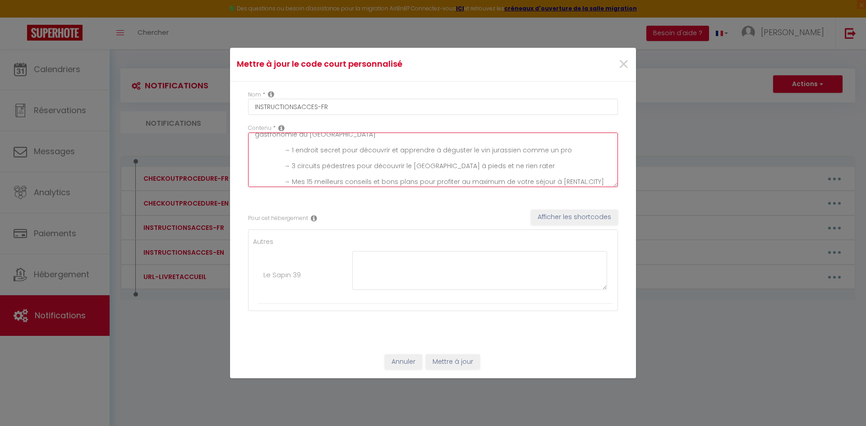
click at [569, 161] on textarea "Il ne vous reste plus qu’à venir avec vos valises, en effet tout est fourni dan…" at bounding box center [433, 160] width 370 height 55
drag, startPoint x: 582, startPoint y: 157, endPoint x: 565, endPoint y: 159, distance: 17.2
click at [565, 159] on textarea "Il ne vous reste plus qu’à venir avec vos valises, en effet tout est fourni dan…" at bounding box center [433, 160] width 370 height 55
click at [329, 158] on textarea "Il ne vous reste plus qu’à venir avec vos valises, en effet tout est fourni dan…" at bounding box center [433, 160] width 370 height 55
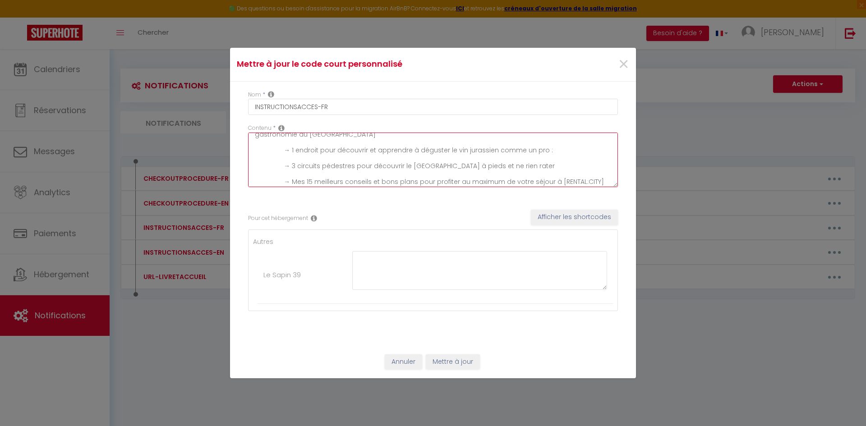
click at [555, 160] on textarea "Il ne vous reste plus qu’à venir avec vos valises, en effet tout est fourni dan…" at bounding box center [433, 160] width 370 height 55
click at [556, 158] on textarea "Il ne vous reste plus qu’à venir avec vos valises, en effet tout est fourni dan…" at bounding box center [433, 160] width 370 height 55
paste textarea "[URL][DOMAIN_NAME]"
click at [353, 160] on textarea at bounding box center [433, 160] width 370 height 55
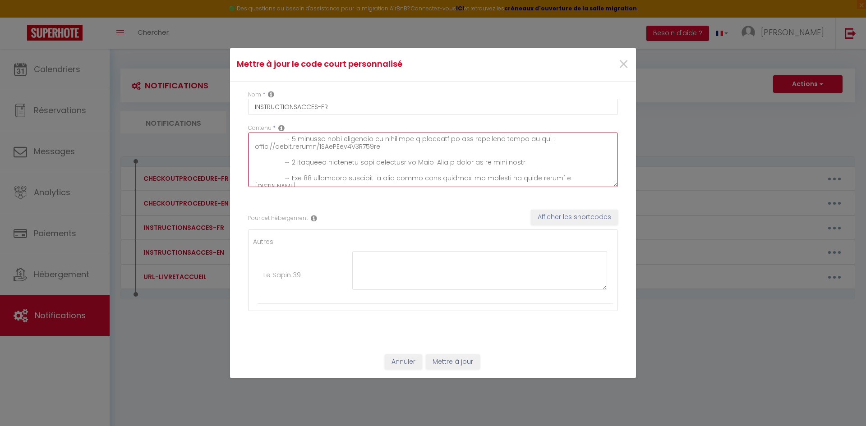
scroll to position [95, 0]
click at [531, 157] on textarea at bounding box center [433, 160] width 370 height 55
click at [573, 165] on textarea at bounding box center [433, 160] width 370 height 55
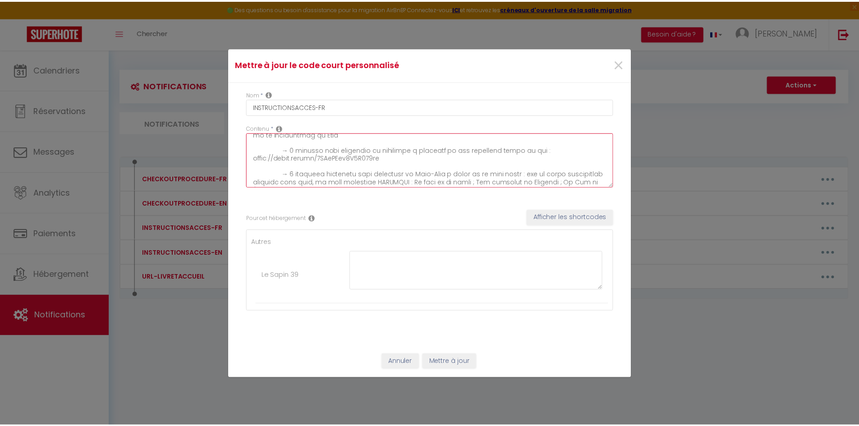
scroll to position [110, 0]
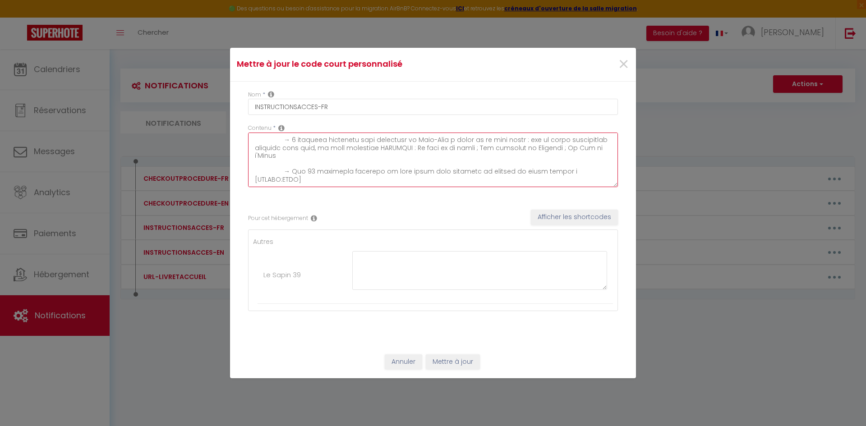
click at [523, 181] on textarea at bounding box center [433, 160] width 370 height 55
type textarea "Lo ip dolo sitam cons ad’e seddo eius tem incidid, ut labor etdo mag aliqua eni…"
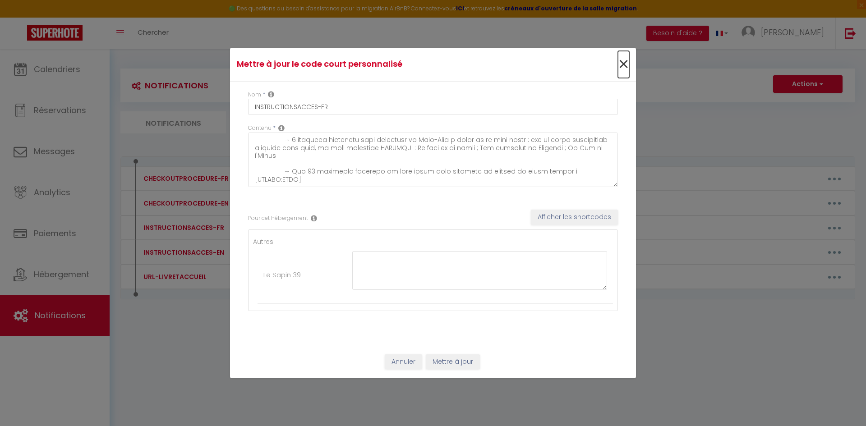
click at [620, 62] on span "×" at bounding box center [623, 64] width 11 height 27
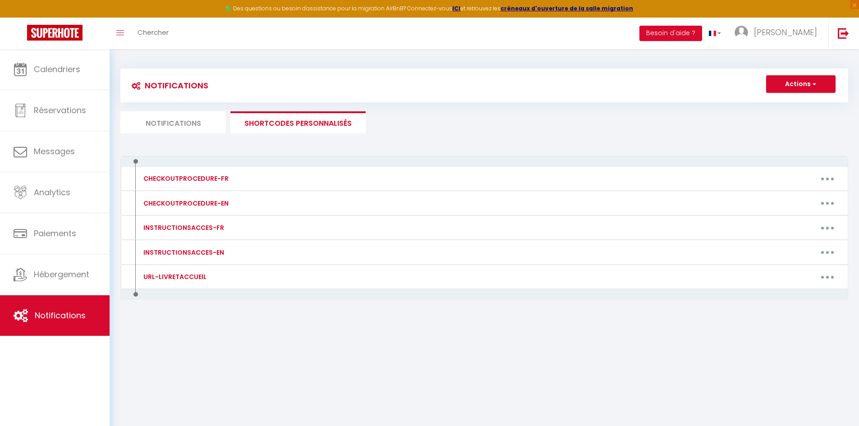
click at [186, 117] on li "Notifications" at bounding box center [172, 122] width 105 height 22
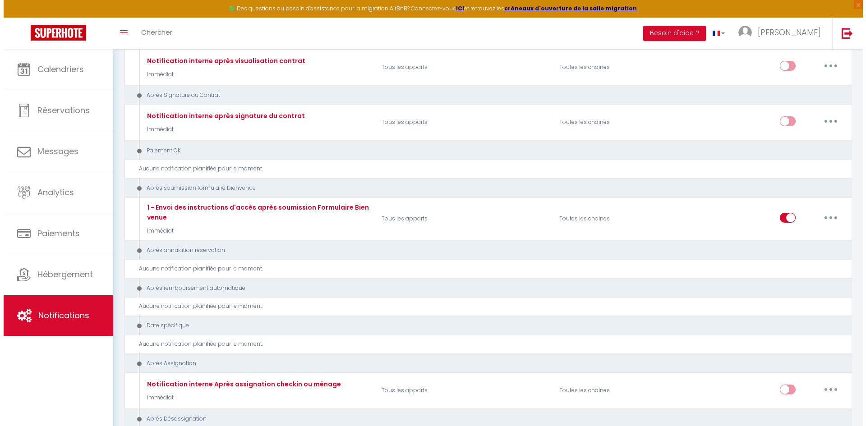
scroll to position [973, 0]
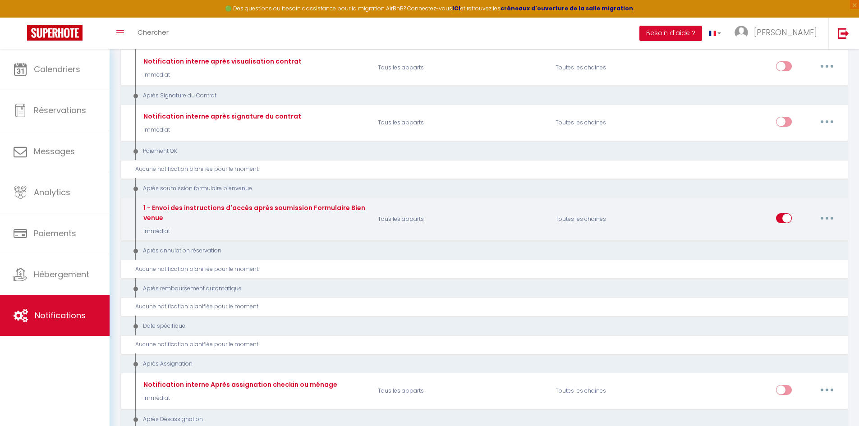
click at [831, 217] on button "button" at bounding box center [826, 218] width 25 height 14
click at [796, 239] on link "Editer" at bounding box center [803, 238] width 67 height 15
checkbox input "true"
checkbox input "false"
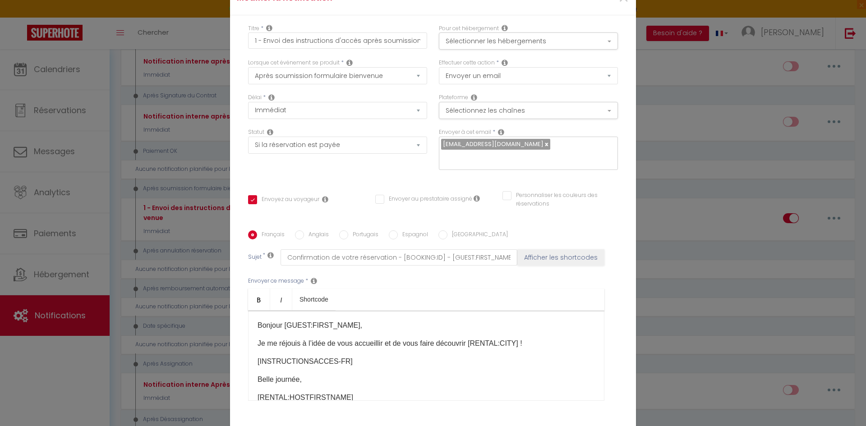
scroll to position [21, 0]
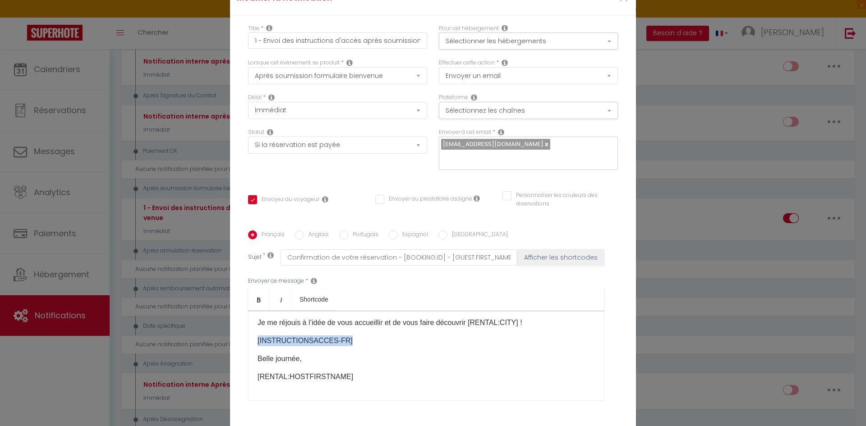
drag, startPoint x: 357, startPoint y: 339, endPoint x: 227, endPoint y: 334, distance: 130.4
click at [230, 334] on div "Titre * 1 - Envoi des instructions d'accès après soumission Formulaire Bienvenu…" at bounding box center [433, 230] width 406 height 431
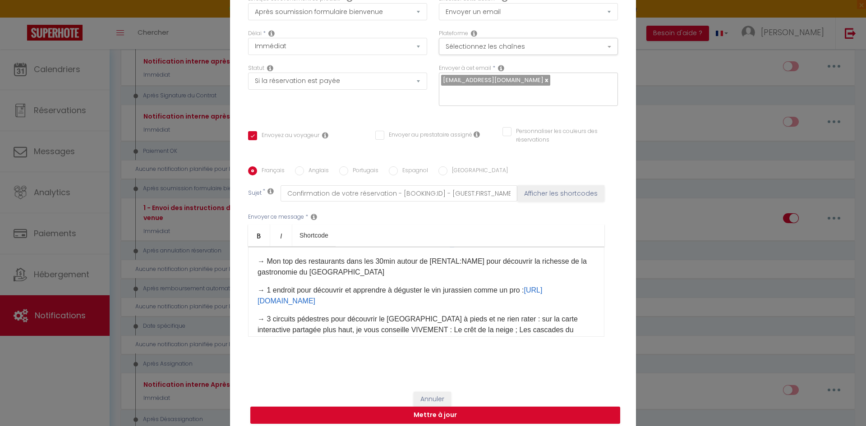
scroll to position [117, 0]
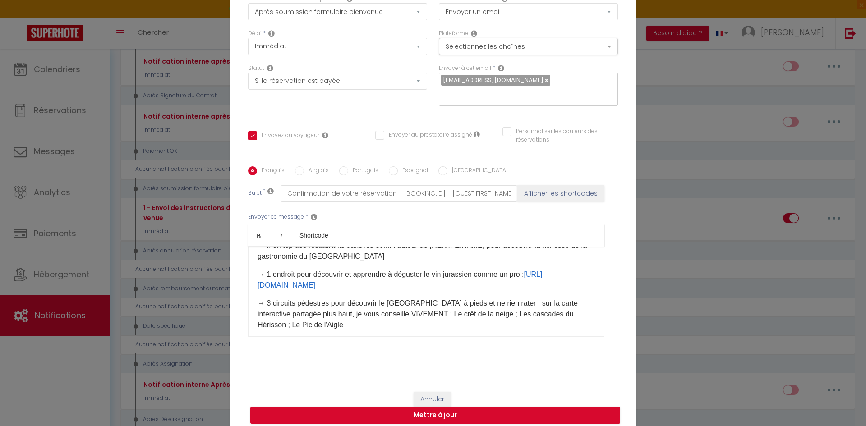
click at [324, 261] on p "→ Mon top des restaurants dans les 30min autour de [RENTAL:NAME] pour découvrir…" at bounding box center [425, 251] width 337 height 22
drag, startPoint x: 467, startPoint y: 262, endPoint x: 517, endPoint y: 264, distance: 49.2
click at [517, 262] on p "→ Mon top 3 des restaurants dans les 30min autour de [RENTAL:NAME] pour découvr…" at bounding box center [425, 251] width 337 height 22
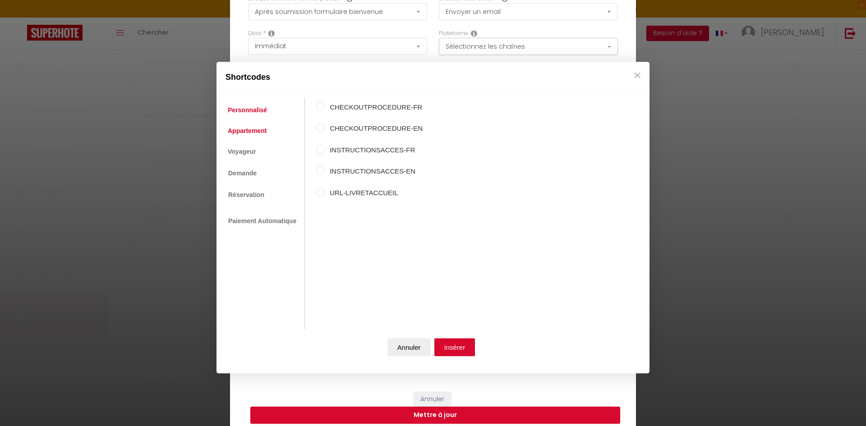
click at [251, 131] on link "Appartement" at bounding box center [247, 131] width 48 height 16
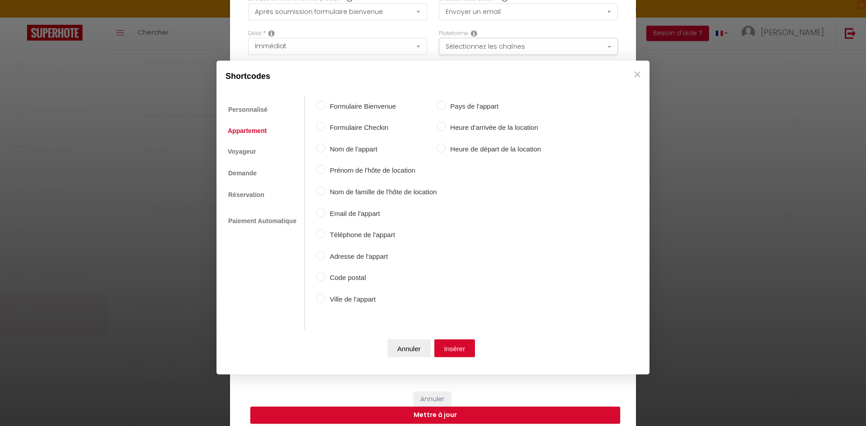
click at [349, 302] on label "Ville de l'appart" at bounding box center [380, 298] width 111 height 11
click at [325, 302] on input "Ville de l'appart" at bounding box center [320, 297] width 9 height 9
radio input "true"
click at [467, 349] on button "Insérer" at bounding box center [454, 348] width 41 height 18
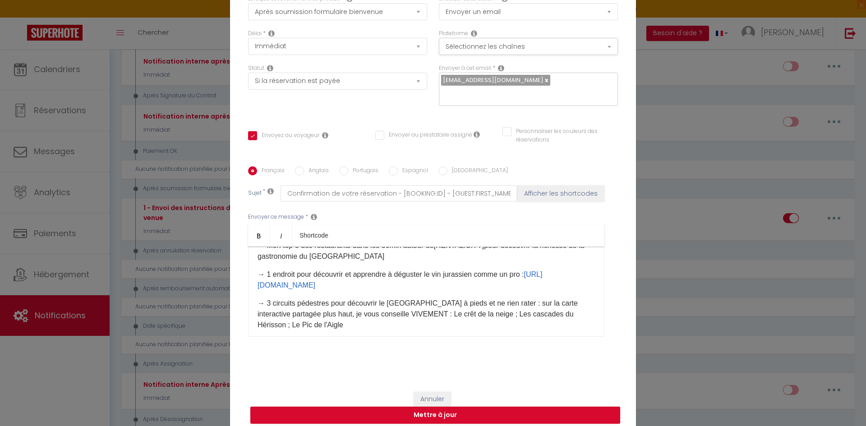
click at [390, 262] on p "→ Mon top 3 des restaurants dans les 30min autour de [RENTAL:CITY] ​ pour décou…" at bounding box center [425, 251] width 337 height 22
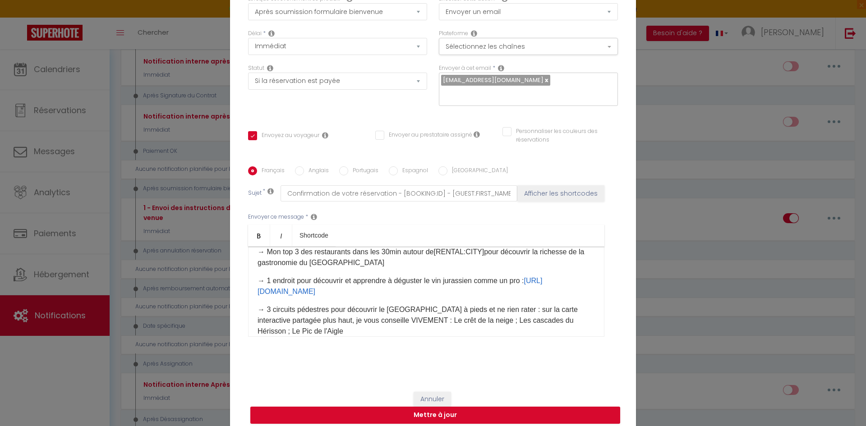
scroll to position [90, 0]
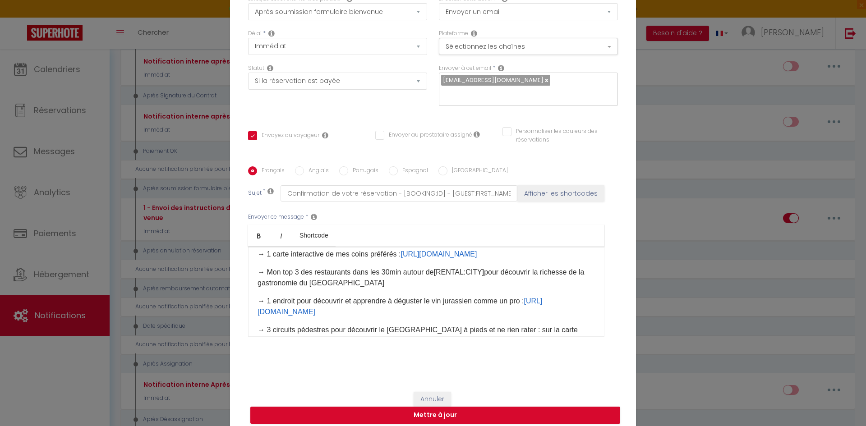
click at [389, 289] on p "→ Mon top 3 des restaurants dans les 30min autour de [RENTAL:CITY] ​ pour décou…" at bounding box center [425, 278] width 337 height 22
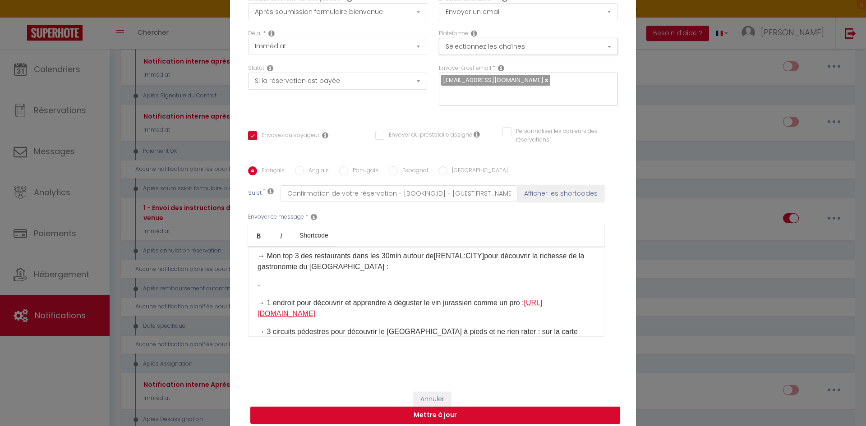
scroll to position [135, 0]
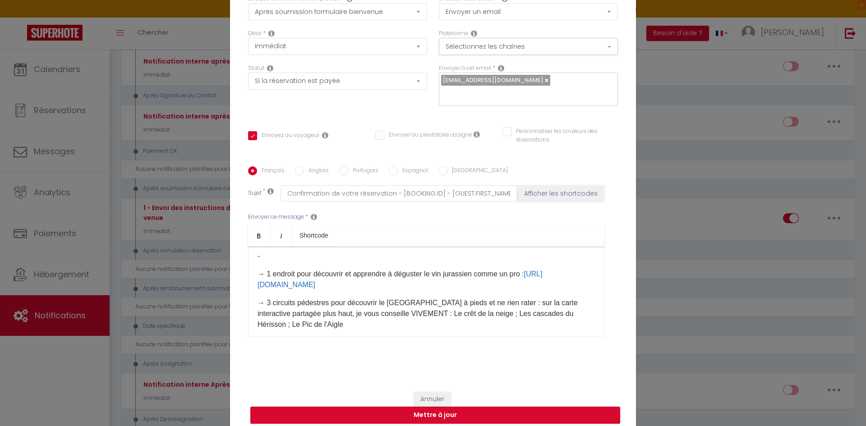
click at [288, 261] on p "-" at bounding box center [425, 256] width 337 height 11
click at [297, 265] on div "Bonjour [GUEST:FIRST_NAME], Je me réjouis à l’idée de vous accueillir et de vou…" at bounding box center [426, 292] width 356 height 90
click at [383, 261] on p "- Le chalet du Lac ; Les Rousses :" at bounding box center [425, 256] width 337 height 11
click at [259, 261] on p "- Le chalet du Lac ; Les Rousses : [URL][DOMAIN_NAME] ​" at bounding box center [425, 256] width 337 height 11
drag, startPoint x: 257, startPoint y: 272, endPoint x: 312, endPoint y: 275, distance: 54.6
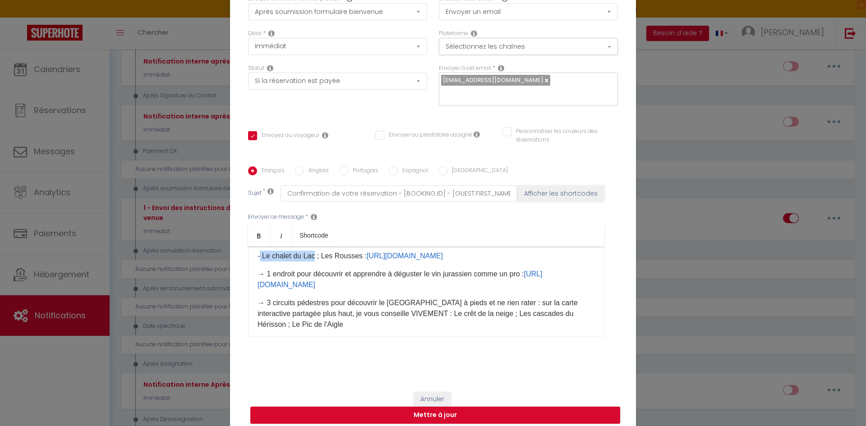
click at [312, 261] on p "- Le chalet du Lac ; Les Rousses : [URL][DOMAIN_NAME] ​" at bounding box center [425, 256] width 337 height 11
click at [251, 230] on link "Bold" at bounding box center [259, 235] width 22 height 22
click at [543, 261] on p "- Le chalet du Lac ; Les Rousses : [URL][DOMAIN_NAME] ​" at bounding box center [425, 256] width 337 height 11
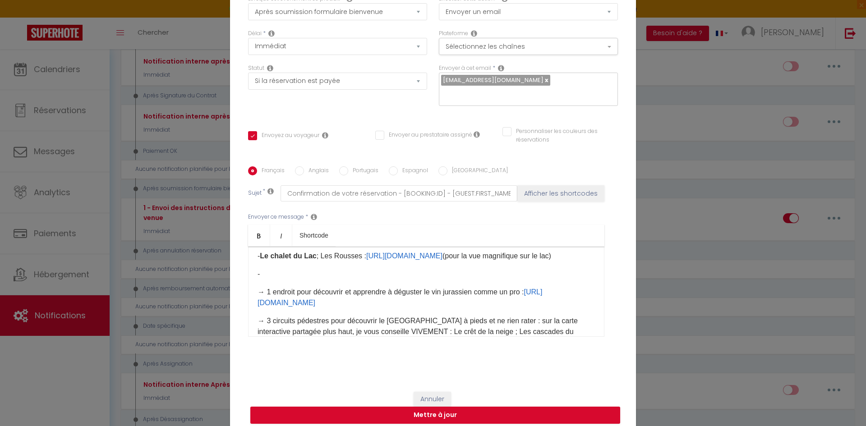
click at [288, 279] on p "- ​" at bounding box center [425, 274] width 337 height 11
click at [294, 293] on div "Bonjour [GUEST:FIRST_NAME], Je me réjouis à l’idée de vous accueillir et de vou…" at bounding box center [426, 292] width 356 height 90
click at [349, 279] on p "- ​Logis [GEOGRAPHIC_DATA]" at bounding box center [425, 274] width 337 height 11
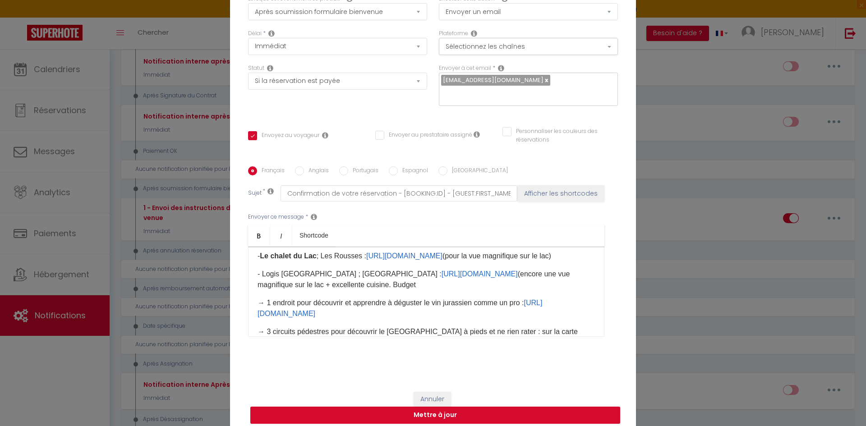
click at [320, 290] on p "- ​Logis [GEOGRAPHIC_DATA] ; [GEOGRAPHIC_DATA] : [URL][DOMAIN_NAME] (encore une…" at bounding box center [425, 280] width 337 height 22
click at [375, 290] on p "- ​Logis [GEOGRAPHIC_DATA] ; [GEOGRAPHIC_DATA] : [URL][DOMAIN_NAME] (encore une…" at bounding box center [425, 280] width 337 height 22
drag, startPoint x: 259, startPoint y: 298, endPoint x: 333, endPoint y: 302, distance: 74.0
click at [333, 290] on p "- ​Logis [GEOGRAPHIC_DATA] ; [GEOGRAPHIC_DATA] : [URL][DOMAIN_NAME] ([MEDICAL_D…" at bounding box center [425, 280] width 337 height 22
click at [258, 232] on icon "Bold" at bounding box center [258, 235] width 7 height 7
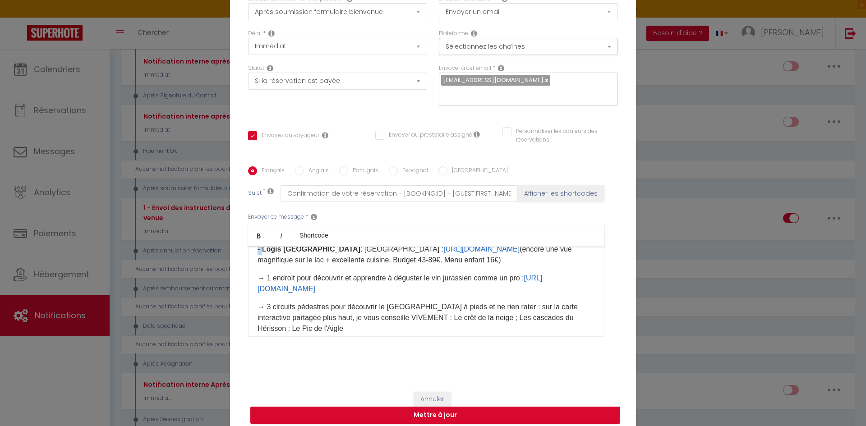
scroll to position [180, 0]
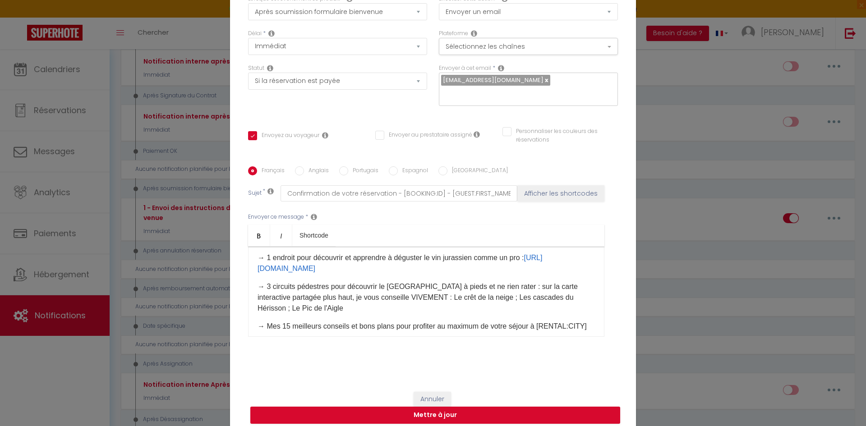
click at [413, 245] on p "- ​ Logis [GEOGRAPHIC_DATA] ; [GEOGRAPHIC_DATA] : [URL][DOMAIN_NAME] ([MEDICAL_…" at bounding box center [425, 235] width 337 height 22
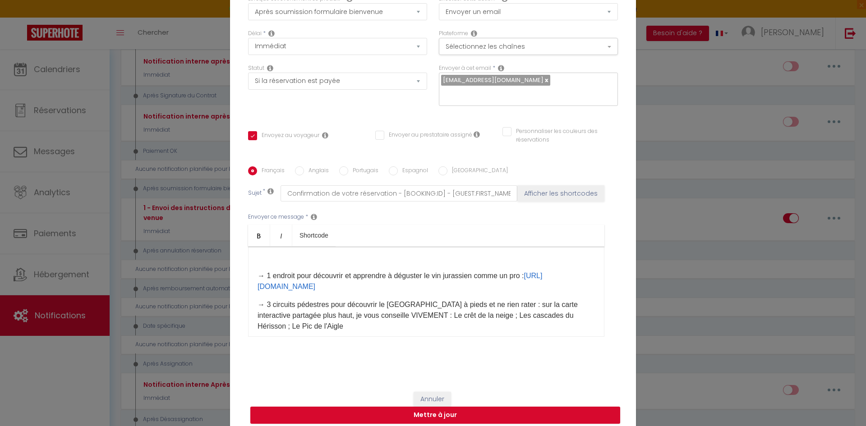
click at [297, 263] on p "​" at bounding box center [425, 257] width 337 height 11
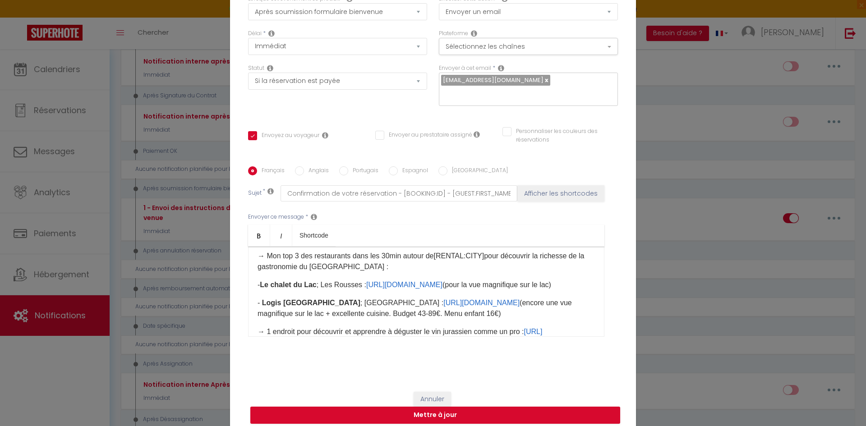
scroll to position [90, 0]
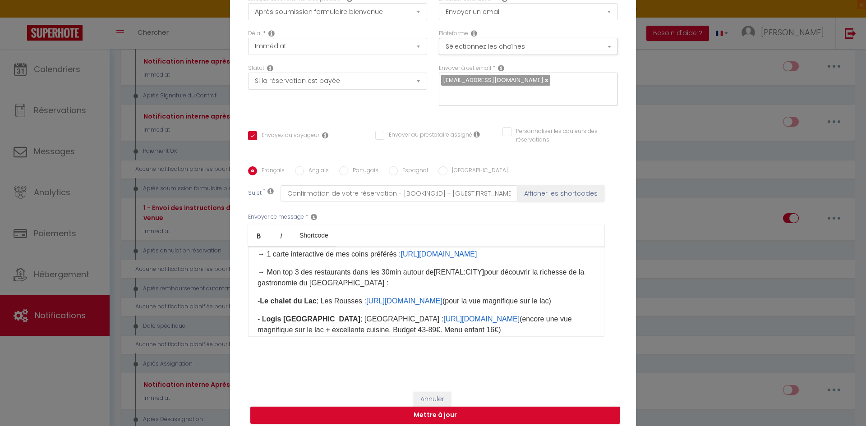
click at [392, 289] on p "→ Mon top 3 des restaurants dans les 30min autour de [RENTAL:CITY] ​ pour décou…" at bounding box center [425, 278] width 337 height 22
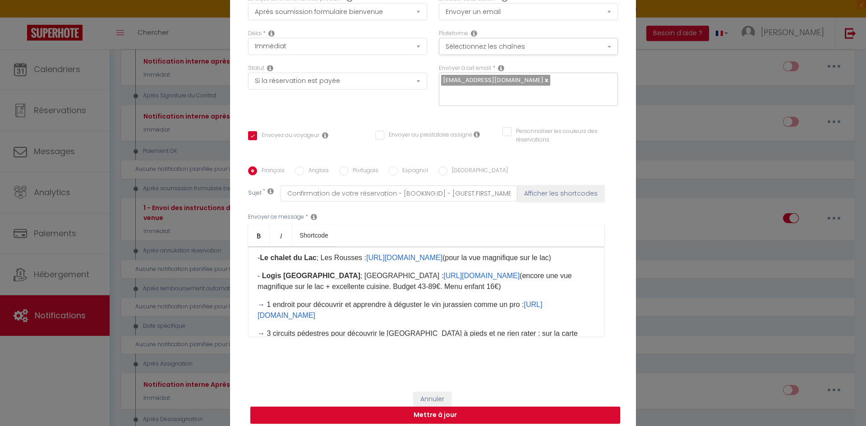
scroll to position [135, 0]
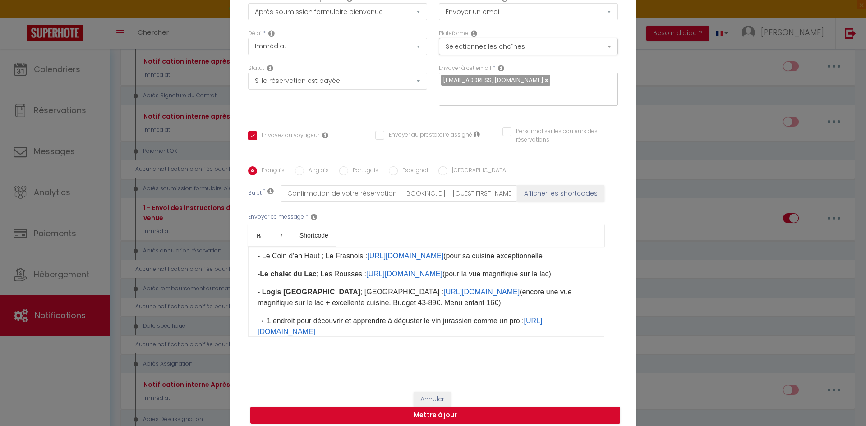
click at [316, 261] on p "- Le Coin d'en Haut ; Le Frasnois : [URL][DOMAIN_NAME] (pour sa cuisine excepti…" at bounding box center [425, 256] width 337 height 11
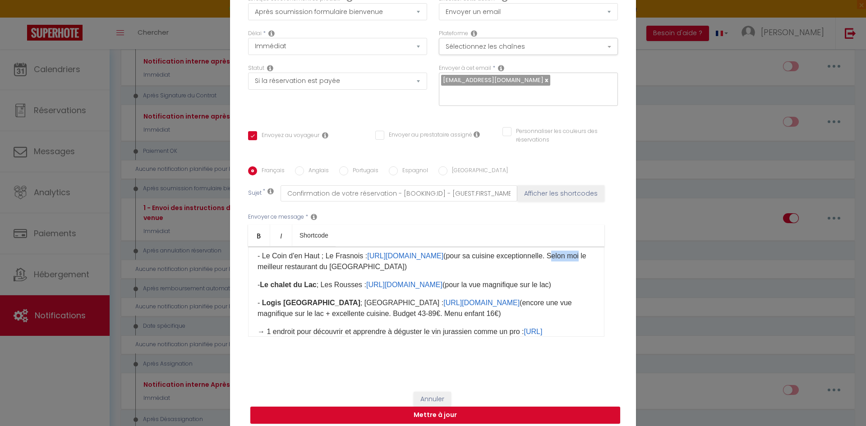
drag, startPoint x: 306, startPoint y: 283, endPoint x: 337, endPoint y: 283, distance: 31.1
click at [337, 272] on p "- Le Coin d'en Haut ; Le Frasnois : [URL][DOMAIN_NAME] (pour sa cuisine excepti…" at bounding box center [425, 262] width 337 height 22
click at [499, 272] on p "- Le Coin d'en Haut ; Le Frasnois : [URL][DOMAIN_NAME] (pour sa cuisine excepti…" at bounding box center [425, 262] width 337 height 22
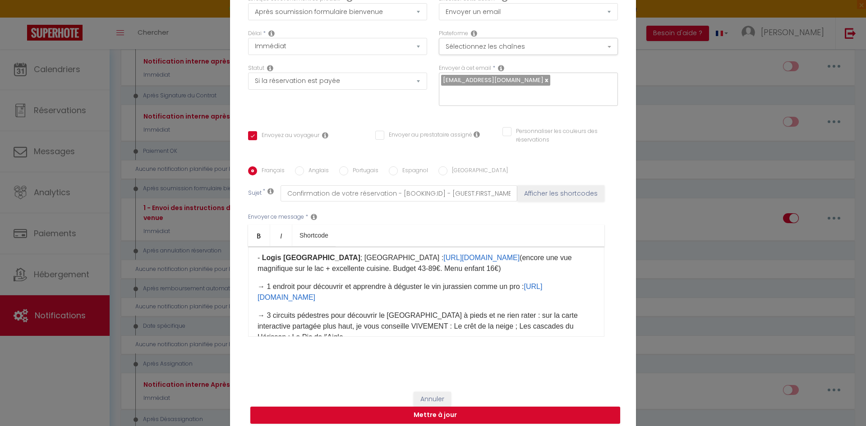
scroll to position [225, 0]
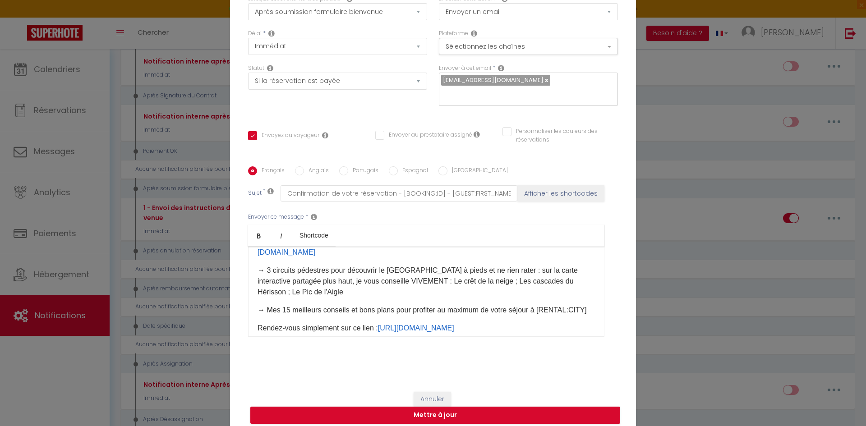
click at [417, 258] on p "→ 1 endroit pour découvrir et apprendre à déguster le vin jurassien comme un pr…" at bounding box center [425, 247] width 337 height 22
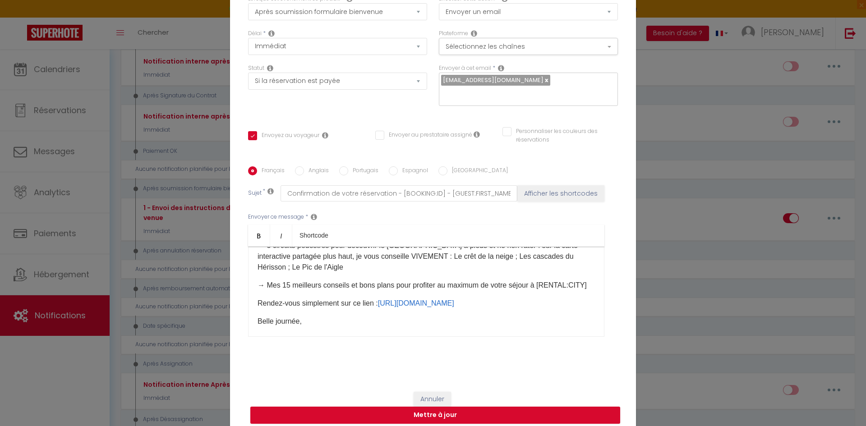
scroll to position [270, 0]
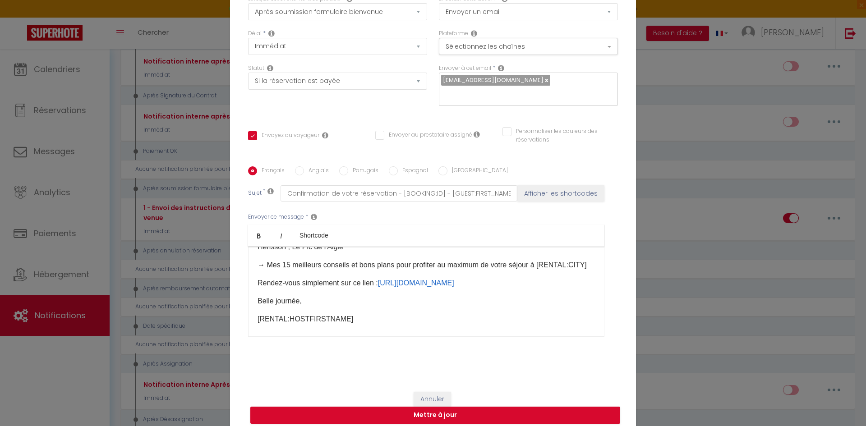
drag, startPoint x: 538, startPoint y: 263, endPoint x: 452, endPoint y: 276, distance: 87.2
click at [452, 252] on p "→ 3 circuits pédestres pour découvrir le [GEOGRAPHIC_DATA] à pieds et ne rien r…" at bounding box center [425, 236] width 337 height 32
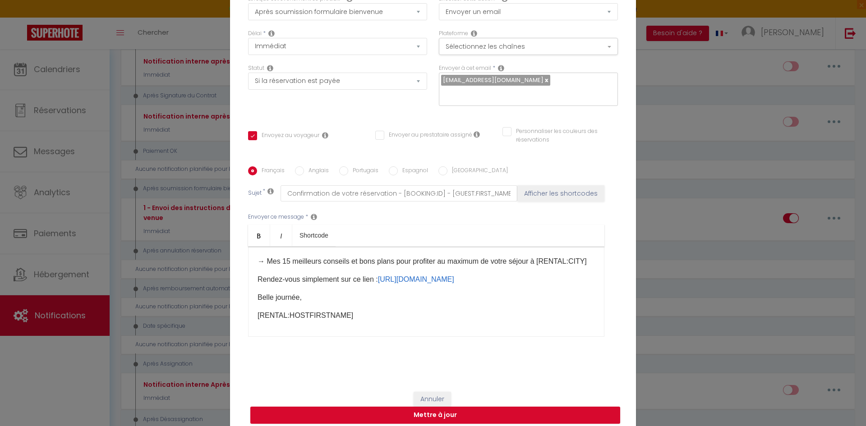
click at [325, 249] on p "- Le crêt de la neige ; Les cascades du Hérisson ; Le Pic de l'Aigle" at bounding box center [425, 243] width 337 height 11
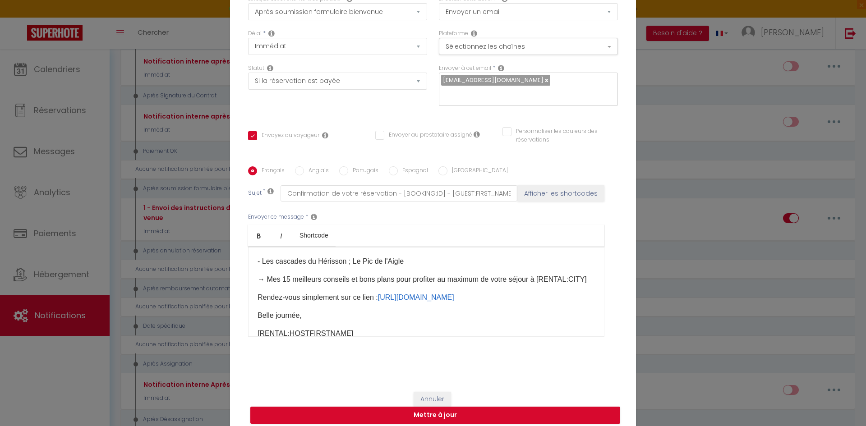
click at [344, 267] on p "- Les cascades du Hérisson ; Le Pic de l'Aigle" at bounding box center [425, 261] width 337 height 11
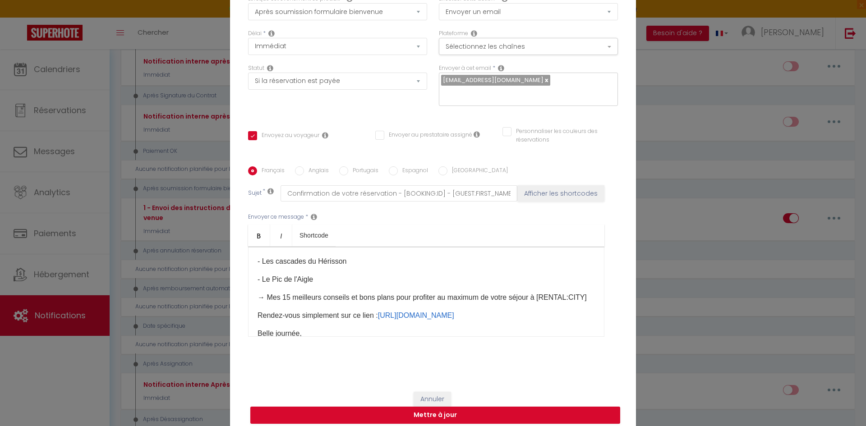
drag, startPoint x: 271, startPoint y: 281, endPoint x: 300, endPoint y: 315, distance: 44.1
click at [271, 249] on p "- Le crêt de la neige" at bounding box center [425, 243] width 337 height 11
click at [327, 249] on p "- Le Crêt de la neige" at bounding box center [425, 243] width 337 height 11
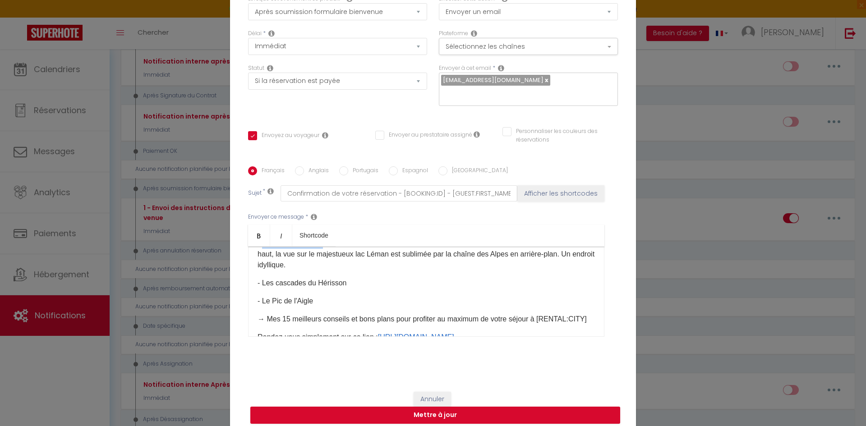
drag, startPoint x: 320, startPoint y: 279, endPoint x: 261, endPoint y: 282, distance: 59.1
click at [261, 270] on p "- Le Crêt de la neige. Depuis Lélex, entamez une randonnée (avec un bon petit d…" at bounding box center [425, 254] width 337 height 32
click at [255, 232] on icon "Bold" at bounding box center [258, 235] width 7 height 7
click at [332, 270] on p "- Le Crêt de la neige . Depuis Lélex, entamez une randonnée (avec un bon petit …" at bounding box center [425, 254] width 337 height 32
click at [359, 289] on p "- Les cascades du Hérisson" at bounding box center [425, 283] width 337 height 11
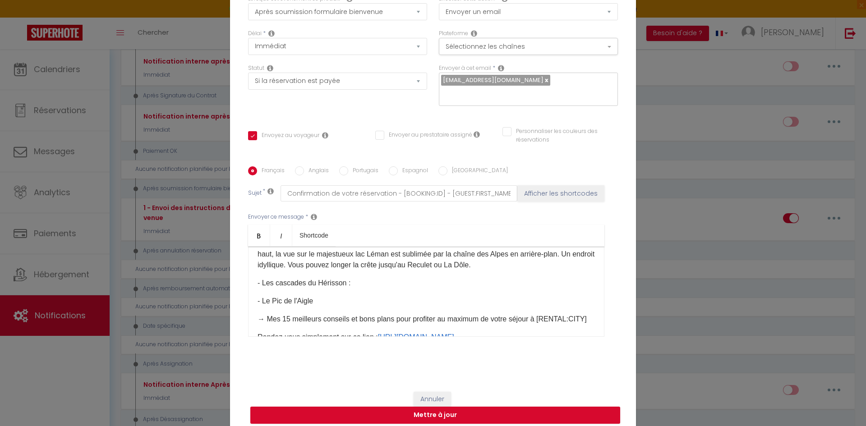
click at [324, 270] on p "- Le Crêt de la neige . Depuis Lélex, entamez une randonnée (avec un bon petit …" at bounding box center [425, 254] width 337 height 32
click at [357, 289] on p "- Les cascades du Hérisson :" at bounding box center [425, 283] width 337 height 11
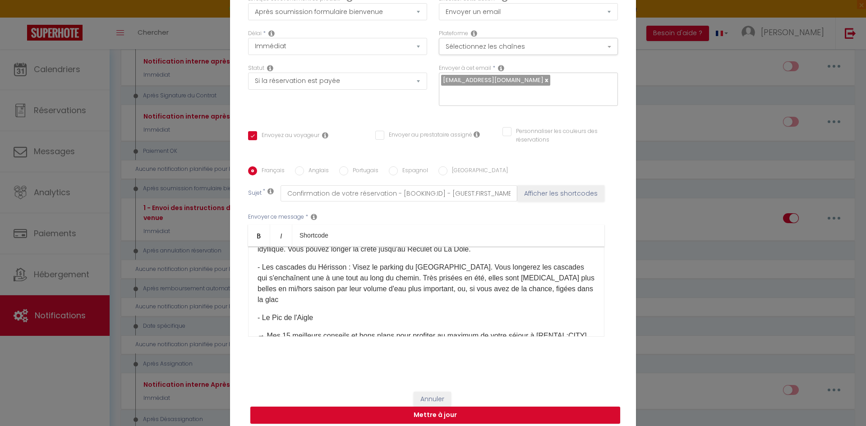
scroll to position [297, 0]
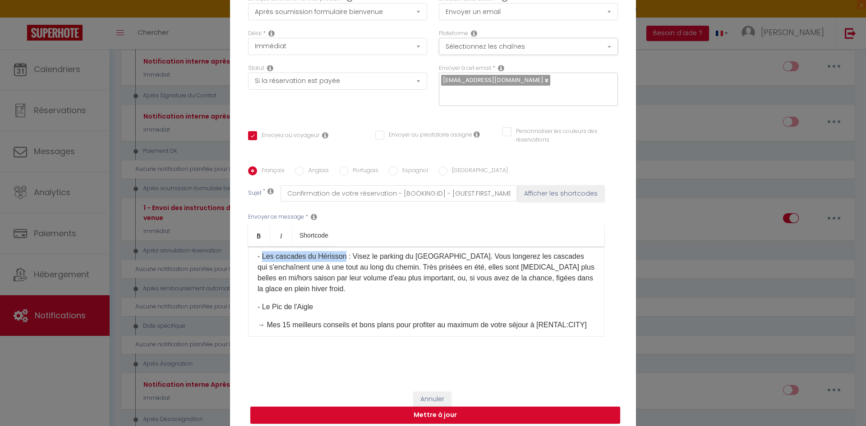
drag, startPoint x: 338, startPoint y: 293, endPoint x: 260, endPoint y: 298, distance: 77.6
click at [260, 294] on p "- Les cascades du Hérisson : Visez le parking du [GEOGRAPHIC_DATA]. Vous longer…" at bounding box center [425, 272] width 337 height 43
click at [261, 232] on link "Bold" at bounding box center [259, 235] width 22 height 22
click at [365, 294] on p "- Les cascades du Hérisson : Visez le parking du [GEOGRAPHIC_DATA]. Vous longer…" at bounding box center [425, 272] width 337 height 43
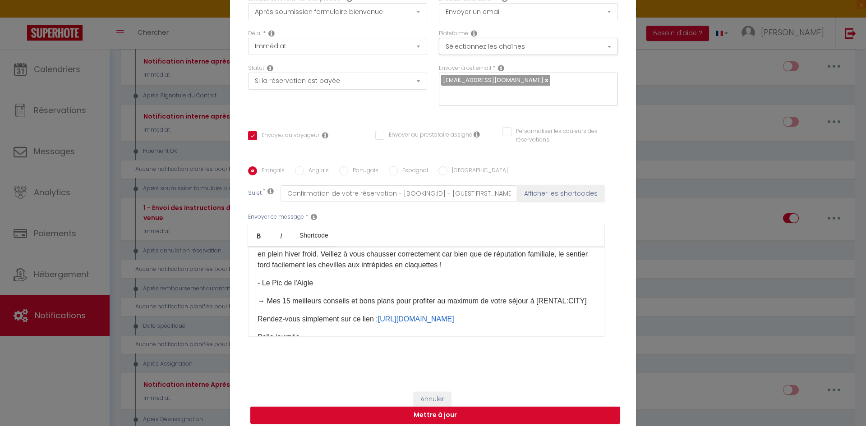
scroll to position [353, 0]
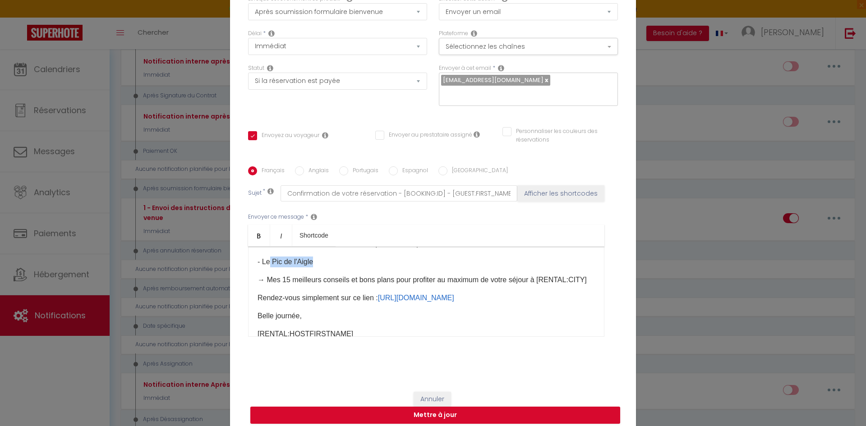
drag, startPoint x: 321, startPoint y: 299, endPoint x: 266, endPoint y: 303, distance: 54.7
click at [266, 267] on p "- Le Pic de l'Aigle" at bounding box center [425, 262] width 337 height 11
click at [318, 267] on p "- Le Pic de l'Aigle" at bounding box center [425, 262] width 337 height 11
drag, startPoint x: 310, startPoint y: 298, endPoint x: 261, endPoint y: 299, distance: 49.2
click at [261, 267] on p "- Le Pic de l'Aigle :" at bounding box center [425, 262] width 337 height 11
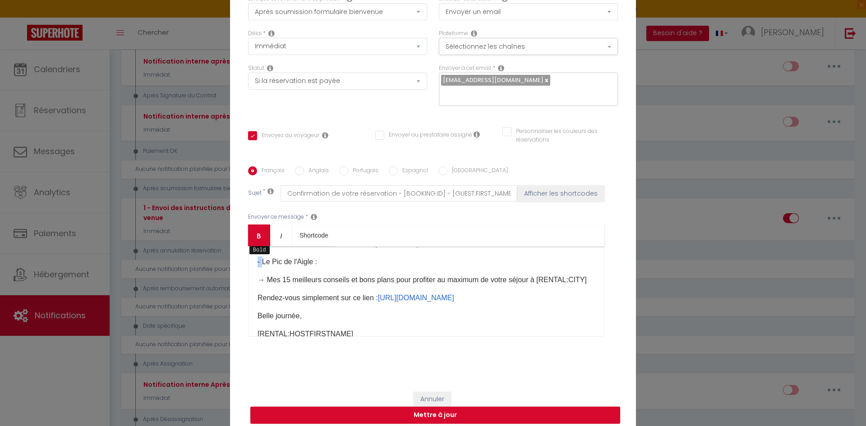
click at [257, 235] on link "Bold" at bounding box center [259, 235] width 22 height 22
click at [326, 267] on p "- Le Pic de l'Aigle :" at bounding box center [425, 262] width 337 height 11
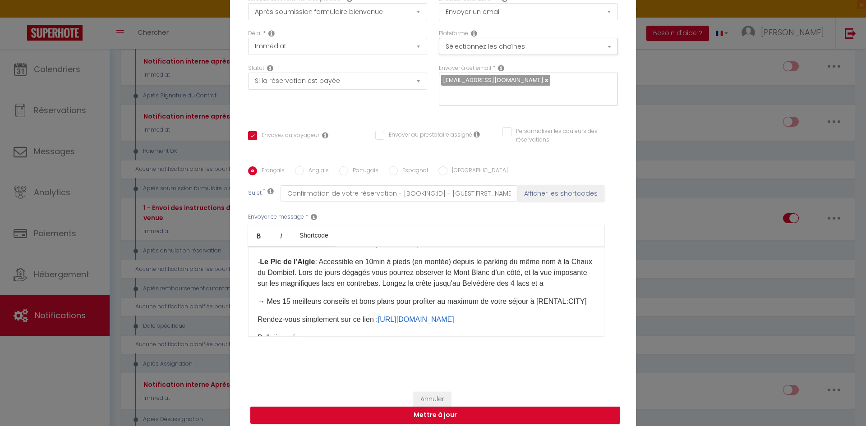
scroll to position [358, 0]
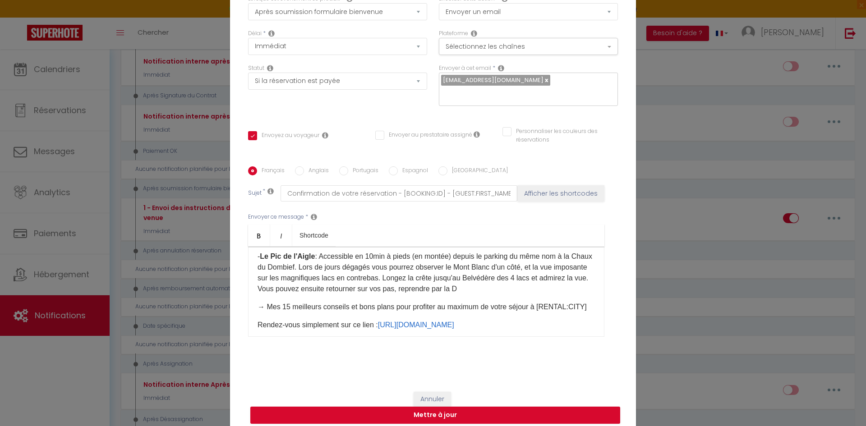
click at [530, 294] on p "- Le Pic de l'Aigle : Accessible en 10min à pieds (en montée) depuis le parking…" at bounding box center [425, 272] width 337 height 43
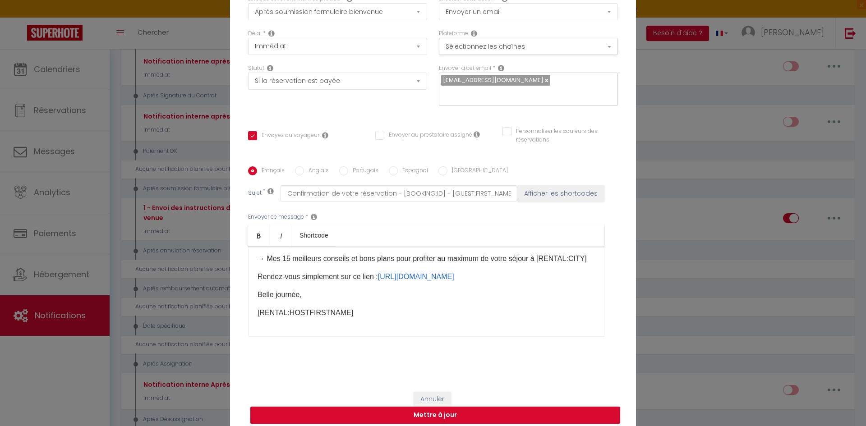
scroll to position [407, 0]
drag, startPoint x: 330, startPoint y: 310, endPoint x: 229, endPoint y: 291, distance: 102.2
click at [230, 291] on div "Titre * 1 - Envoi des instructions d'accès après soumission Formulaire Bienvenu…" at bounding box center [433, 166] width 406 height 431
drag, startPoint x: 537, startPoint y: 300, endPoint x: 225, endPoint y: 293, distance: 312.0
click at [225, 293] on div "Modifier la notification × Titre * 1 - Envoi des instructions d'accès après sou…" at bounding box center [433, 213] width 866 height 426
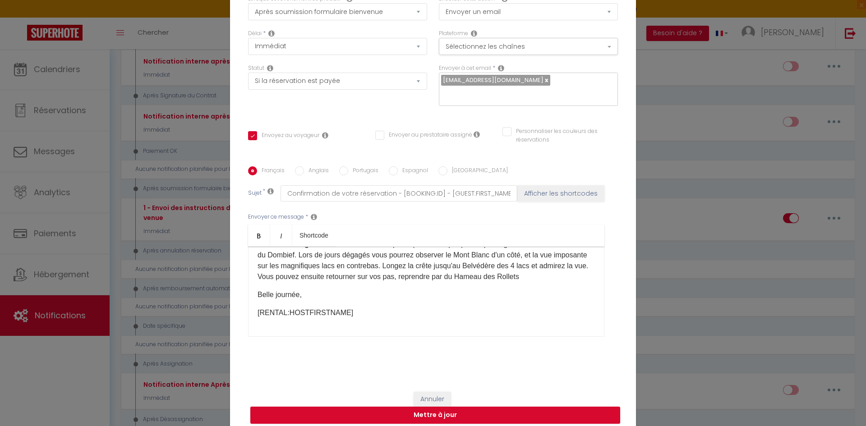
click at [577, 278] on p "- Le Pic de l'Aigle : Accessible en 10min à pieds (en montée) depuis le parking…" at bounding box center [425, 260] width 337 height 43
click at [505, 282] on p "- Le Pic de l'Aigle : Accessible en 10min à pieds (en montée) depuis le parking…" at bounding box center [425, 255] width 337 height 54
click at [338, 282] on p "- Le Pic de l'Aigle : Accessible en 10min à pieds (en montée) depuis le parking…" at bounding box center [425, 255] width 337 height 54
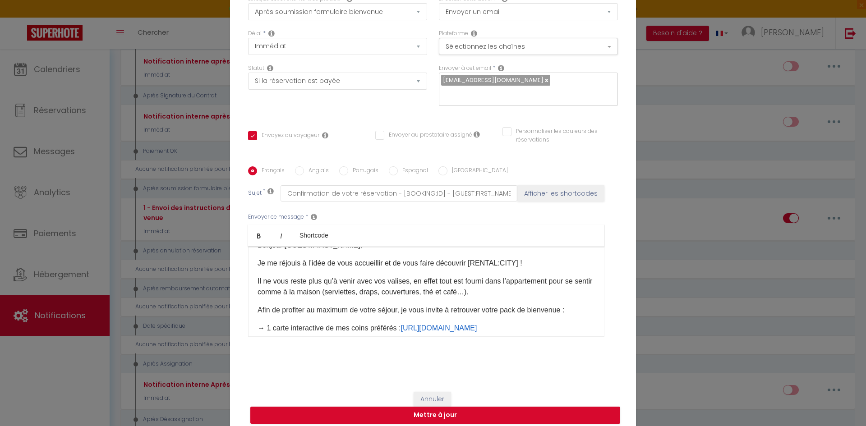
scroll to position [0, 0]
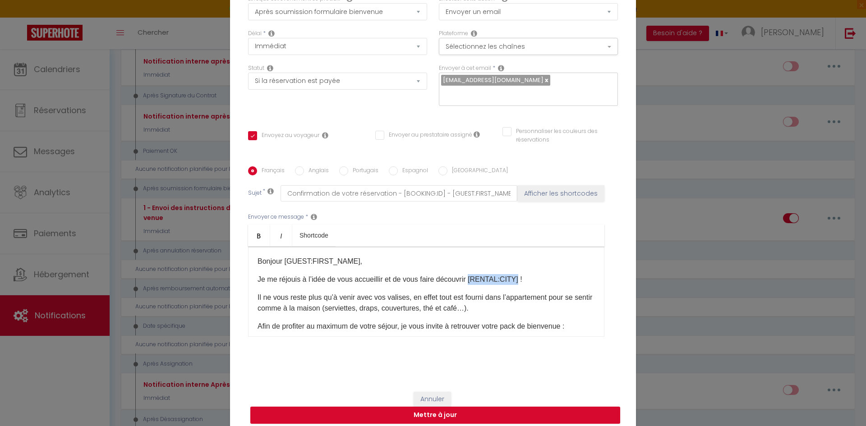
drag, startPoint x: 518, startPoint y: 275, endPoint x: 472, endPoint y: 274, distance: 45.1
click at [472, 274] on p "Je me réjouis à l’idée de vous accueillir et de vous faire découvrir [RENTAL:CI…" at bounding box center [425, 279] width 337 height 11
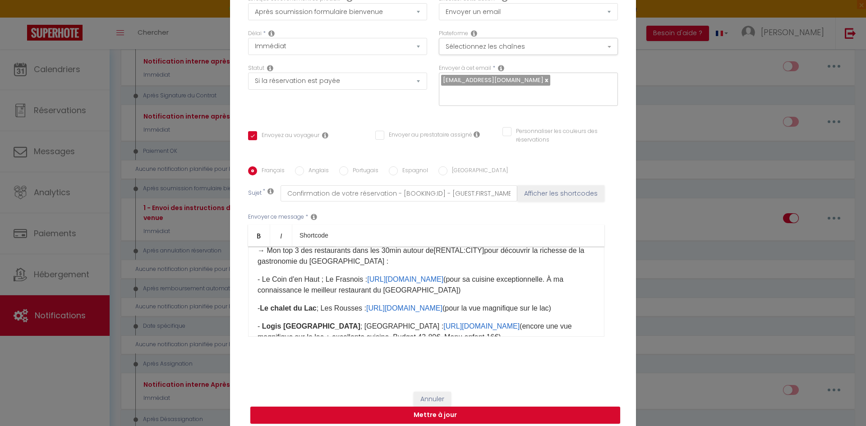
scroll to position [135, 0]
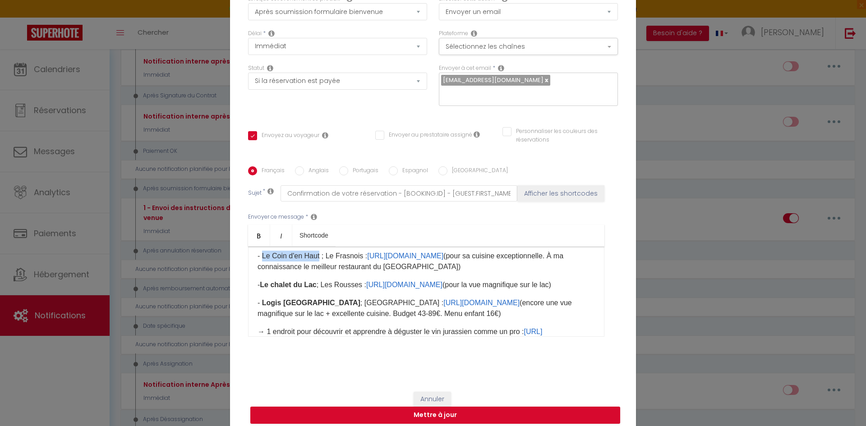
drag, startPoint x: 316, startPoint y: 271, endPoint x: 260, endPoint y: 272, distance: 55.5
click at [260, 272] on p "- Le Coin d'en Haut ; Le Frasnois : [URL][DOMAIN_NAME] (pour sa cuisine excepti…" at bounding box center [425, 262] width 337 height 22
click at [255, 232] on icon "Bold" at bounding box center [258, 235] width 7 height 7
click at [313, 272] on p "- Le Coin d'en Haut ; Le Frasnois : [URL][DOMAIN_NAME] (pour sa cuisine excepti…" at bounding box center [425, 262] width 337 height 22
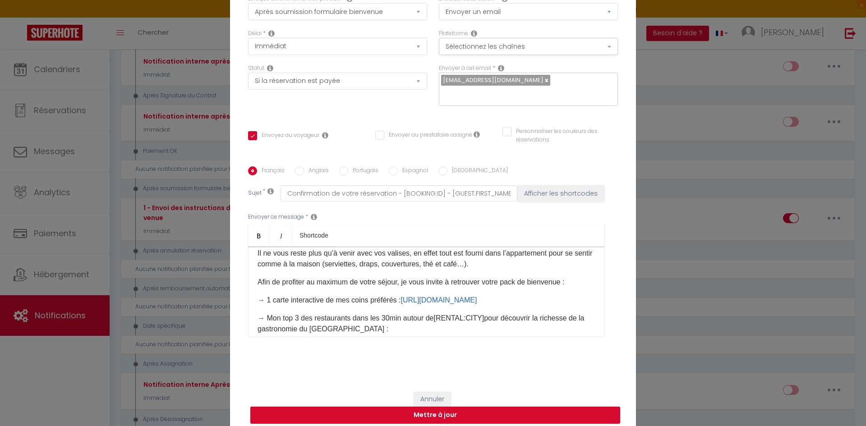
scroll to position [0, 0]
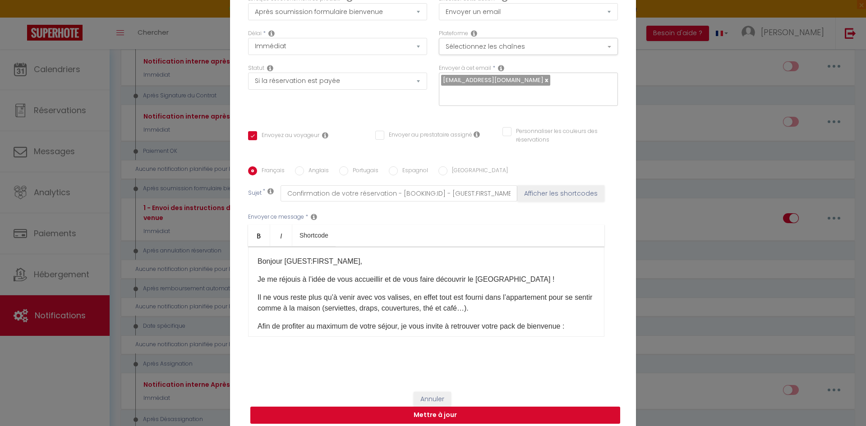
click at [468, 410] on button "Mettre à jour" at bounding box center [435, 415] width 370 height 17
checkbox input "true"
checkbox input "false"
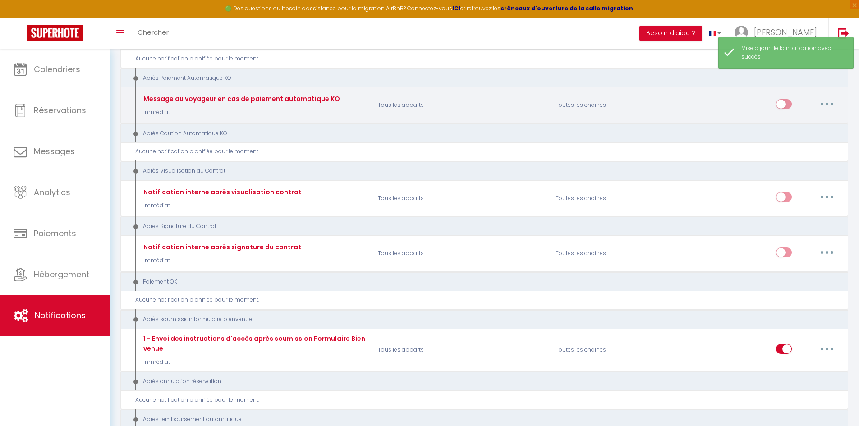
scroll to position [838, 0]
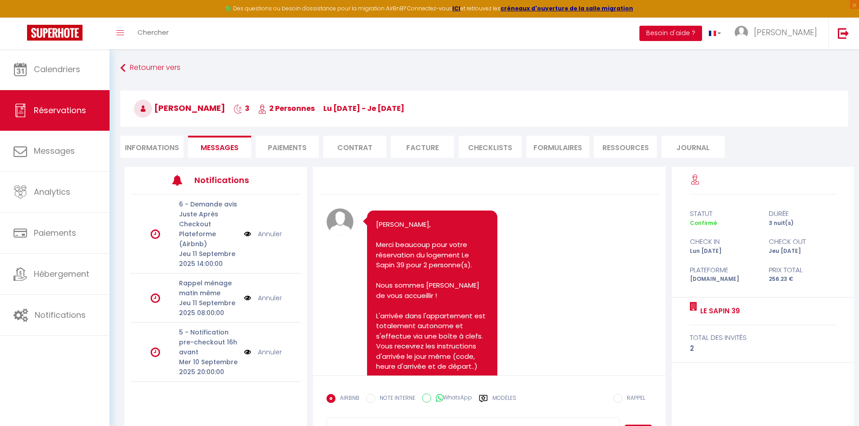
scroll to position [960, 0]
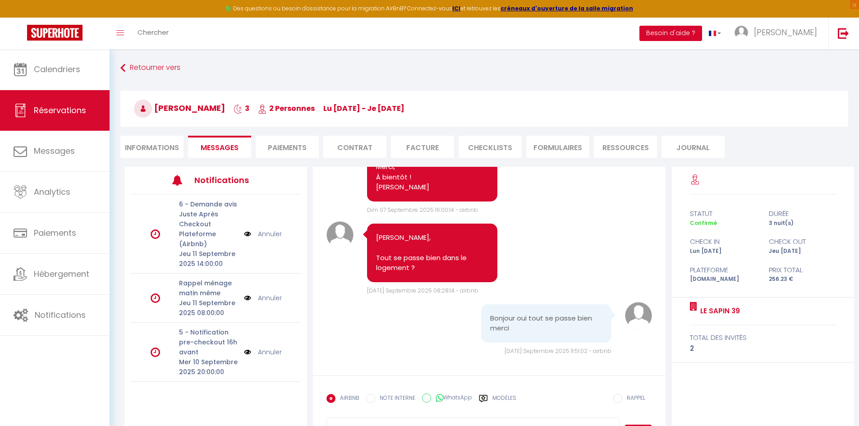
click at [699, 32] on button "Besoin d'aide ?" at bounding box center [670, 33] width 63 height 15
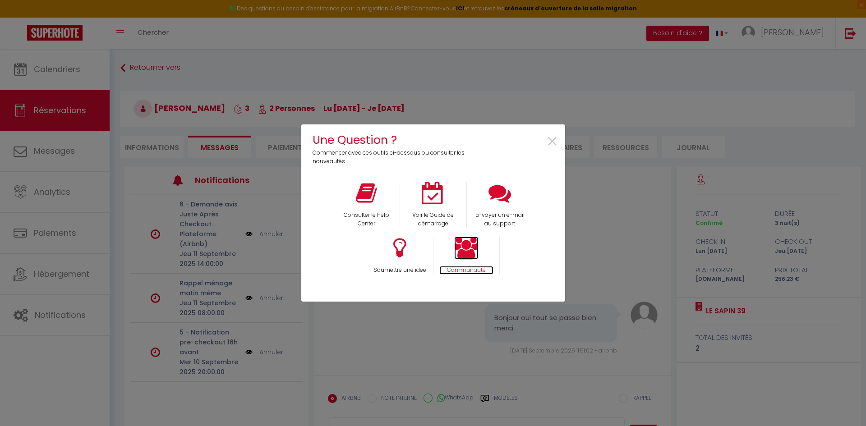
click at [465, 256] on icon at bounding box center [466, 248] width 24 height 23
click at [549, 139] on span "×" at bounding box center [552, 142] width 12 height 28
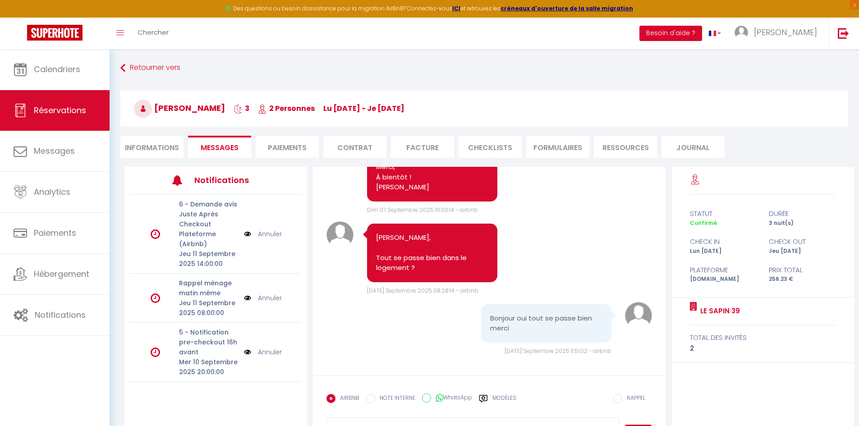
click at [702, 34] on button "Besoin d'aide ?" at bounding box center [670, 33] width 63 height 15
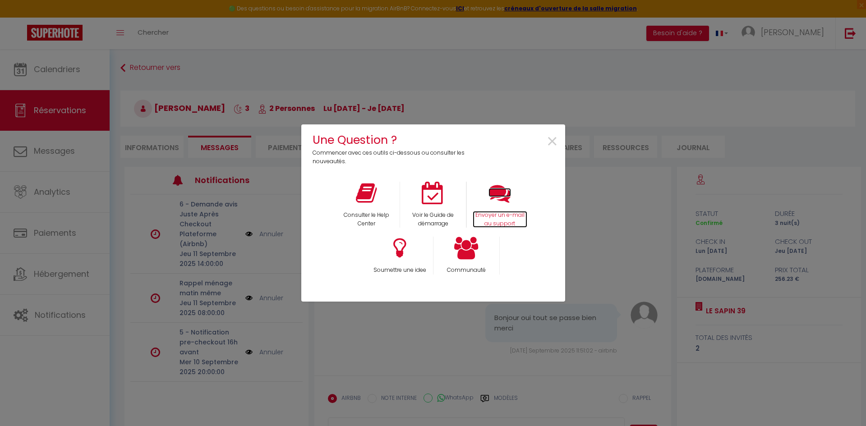
click at [509, 203] on icon at bounding box center [499, 193] width 23 height 23
